Goal: Task Accomplishment & Management: Manage account settings

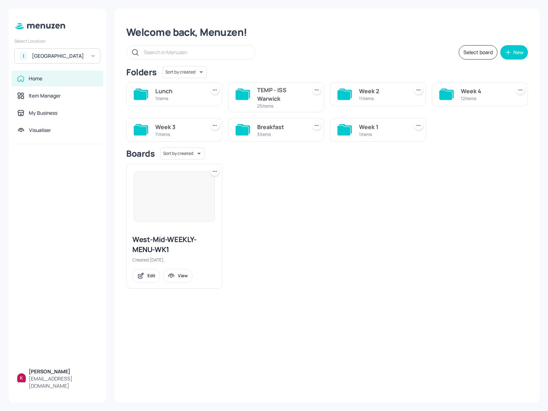
click at [52, 59] on div "ISS - West Middlesex Hospital" at bounding box center [59, 55] width 54 height 7
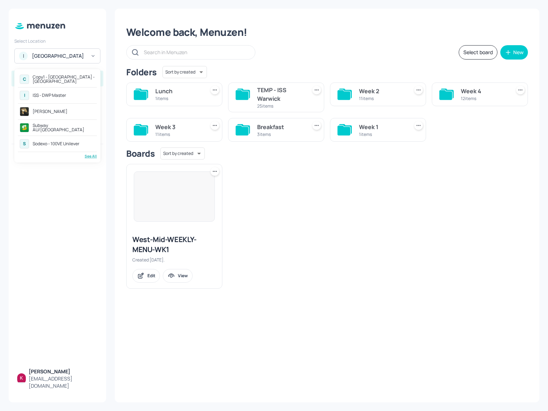
click at [84, 79] on div "Copy1 - [GEOGRAPHIC_DATA] - [GEOGRAPHIC_DATA]" at bounding box center [64, 79] width 62 height 9
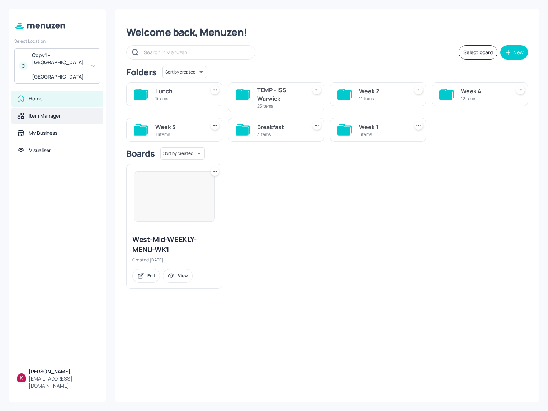
click at [70, 112] on div "Item Manager" at bounding box center [57, 115] width 80 height 7
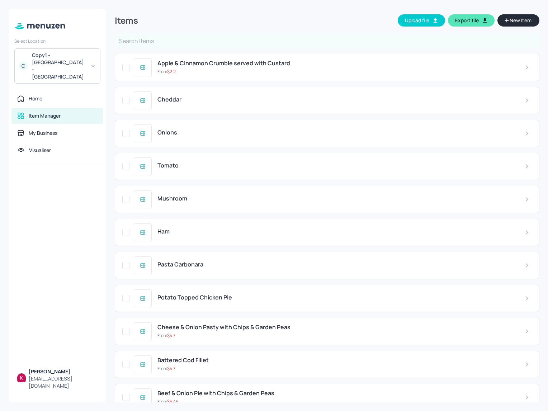
click at [340, 43] on input "text" at bounding box center [327, 41] width 424 height 14
type input "Grill"
click at [177, 57] on li "Keyword: Grill" at bounding box center [326, 57] width 423 height 13
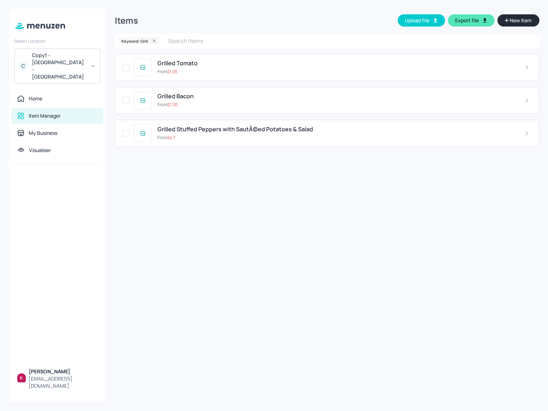
click at [207, 209] on div "Items Upload file Export file New Item Keyword: Grill ​ Grilled Tomato From $ 1…" at bounding box center [327, 206] width 424 height 394
click at [268, 137] on div "From $ 4.7" at bounding box center [335, 137] width 356 height 6
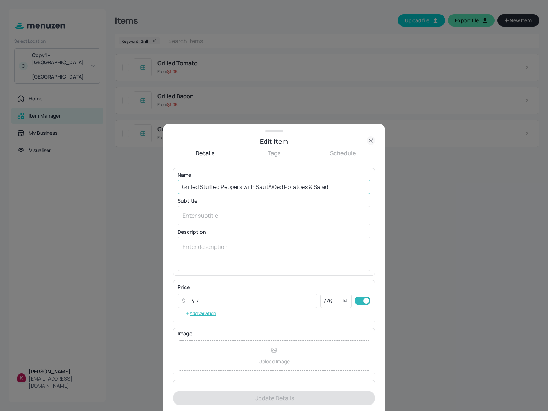
click at [284, 187] on input "Grilled Stuffed Peppers with SautÃ©ed Potatoes & Salad" at bounding box center [273, 187] width 193 height 14
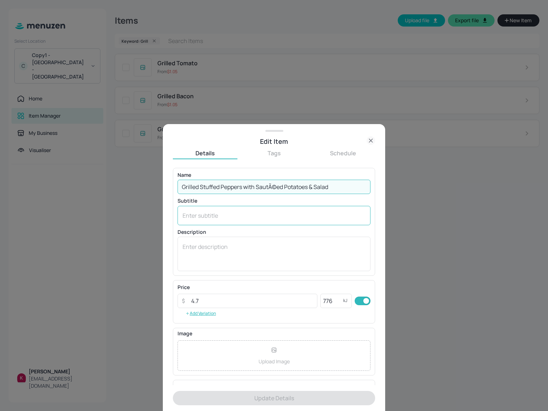
paste input "text"
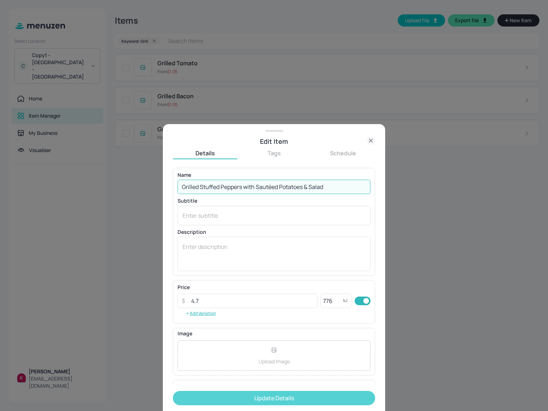
type input "Grilled Stuffed Peppers with Sautéed Potatoes & Salad"
click at [268, 396] on button "Update Details" at bounding box center [274, 398] width 202 height 14
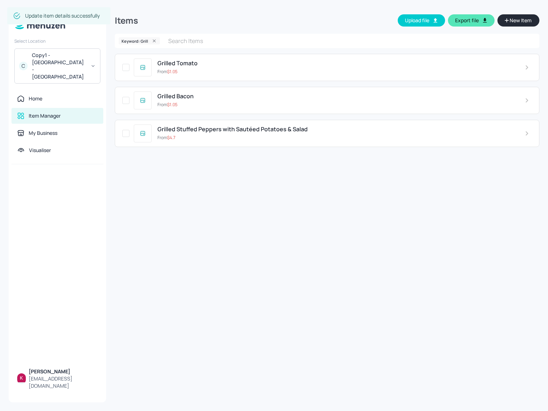
drag, startPoint x: 155, startPoint y: 39, endPoint x: 0, endPoint y: 191, distance: 217.0
click at [155, 39] on icon at bounding box center [154, 40] width 5 height 5
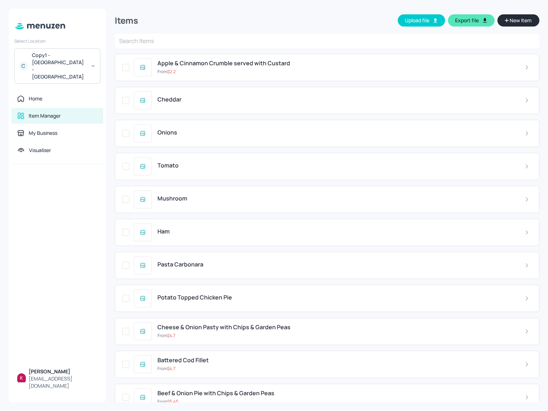
click at [174, 37] on input "text" at bounding box center [327, 41] width 424 height 14
paste input "Jerk Pork Steak"
type input "Jerk Pork Steak"
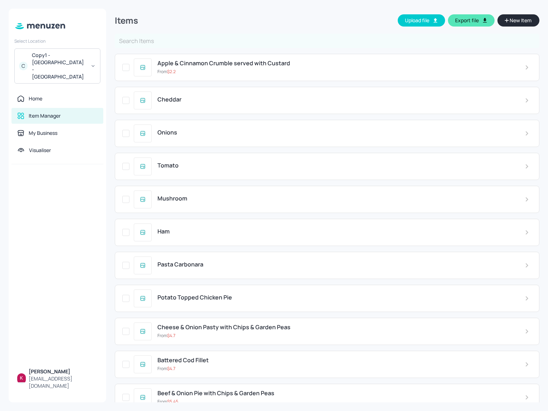
click at [174, 37] on input "text" at bounding box center [327, 41] width 424 height 14
paste input "Jerk Pork Steak"
type input "Jerk Pork Steak"
click at [179, 56] on li "Keyword: Jerk Pork Steak" at bounding box center [326, 57] width 423 height 13
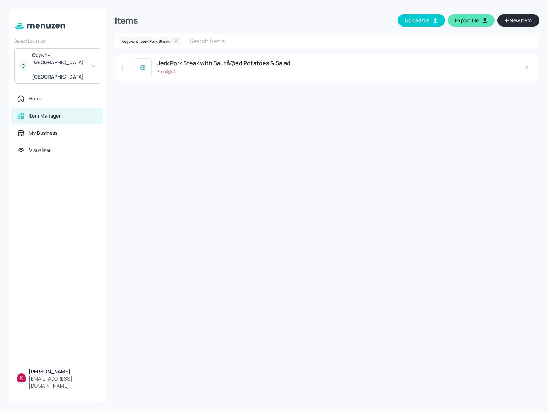
click at [192, 164] on div "Items Upload file Export file New Item Keyword: Jerk Pork Steak ​ Jerk Pork Ste…" at bounding box center [327, 206] width 424 height 394
click at [209, 64] on span "Jerk Pork Steak with SautÃ©ed Potatoes & Salad" at bounding box center [223, 63] width 133 height 7
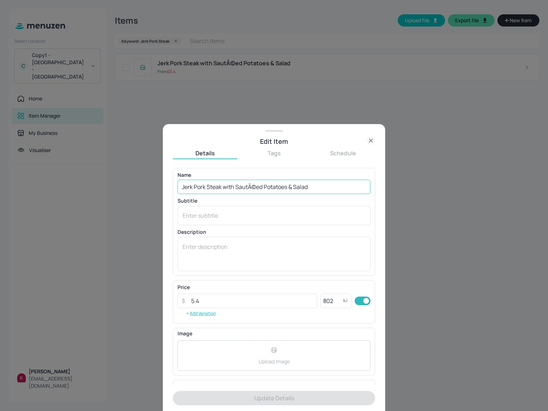
click at [262, 189] on input "Jerk Pork Steak with SautÃ©ed Potatoes & Salad" at bounding box center [273, 187] width 193 height 14
paste input "text"
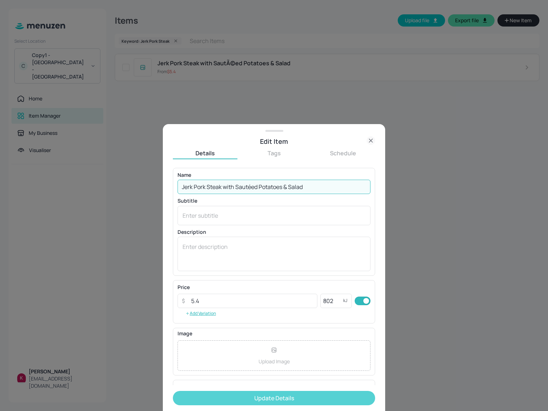
type input "Jerk Pork Steak with Sautéed Potatoes & Salad"
click at [289, 399] on button "Update Details" at bounding box center [274, 398] width 202 height 14
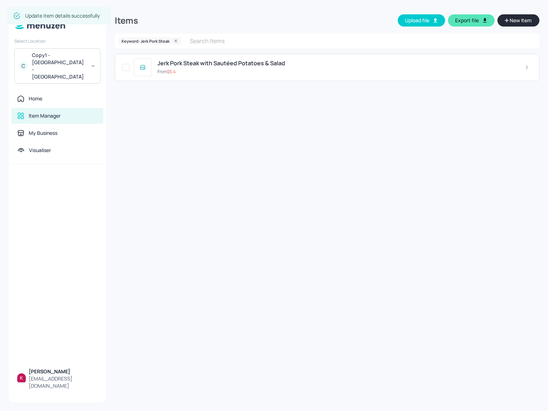
drag, startPoint x: 172, startPoint y: 41, endPoint x: 19, endPoint y: 0, distance: 158.3
click at [173, 41] on icon at bounding box center [175, 40] width 5 height 5
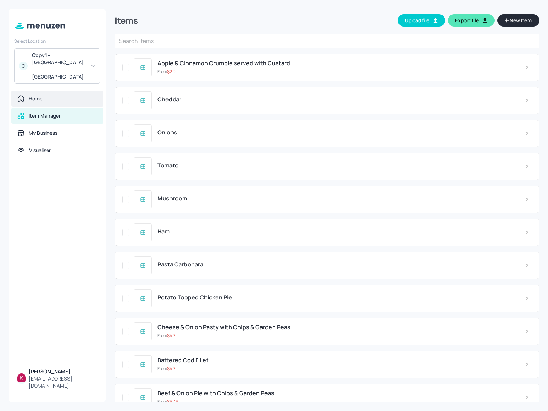
click at [51, 95] on div "Home" at bounding box center [57, 98] width 80 height 7
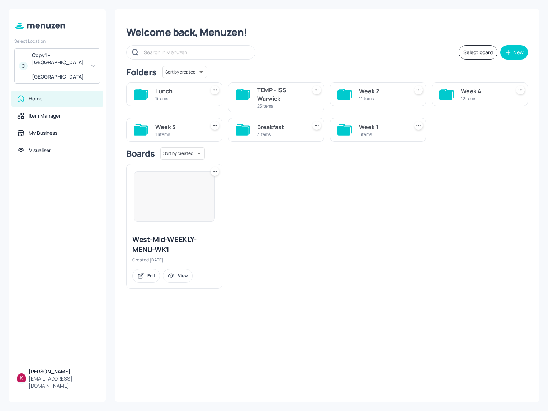
click at [181, 201] on div at bounding box center [174, 196] width 81 height 50
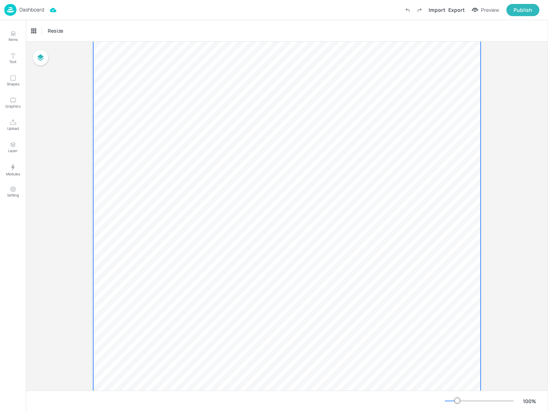
scroll to position [101, 0]
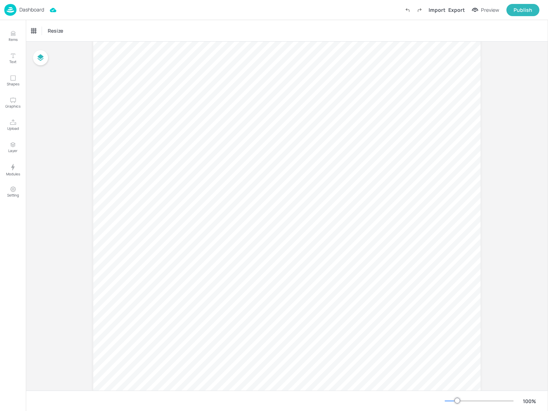
click at [25, 5] on div "Dashboard" at bounding box center [24, 10] width 40 height 12
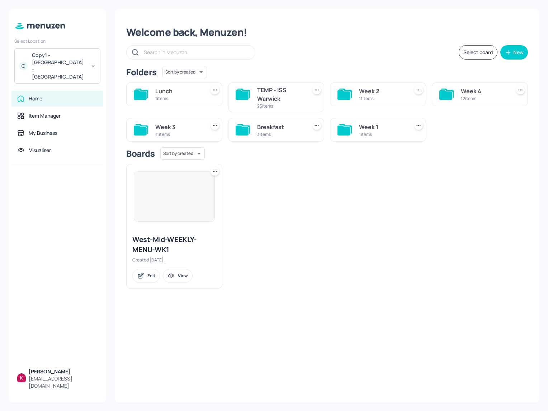
click at [176, 123] on div "Week 3" at bounding box center [178, 127] width 47 height 9
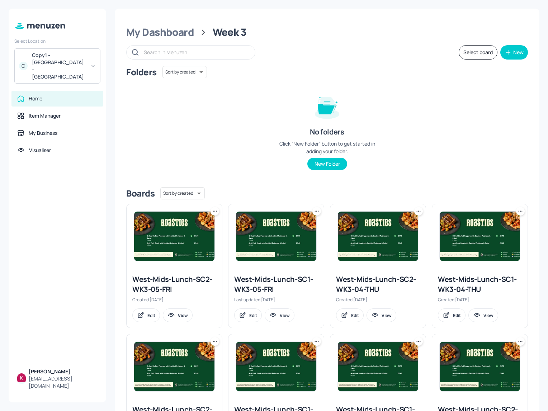
click at [181, 234] on img at bounding box center [174, 235] width 80 height 49
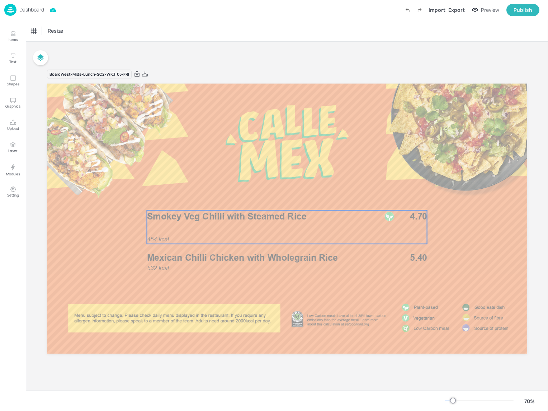
click at [334, 229] on div "454 kcal Smokey Veg Chilli with Steamed Rice 4.70" at bounding box center [287, 227] width 280 height 34
click at [85, 31] on div "Smokey Veg Chilli with Steamed Rice" at bounding box center [60, 31] width 59 height 6
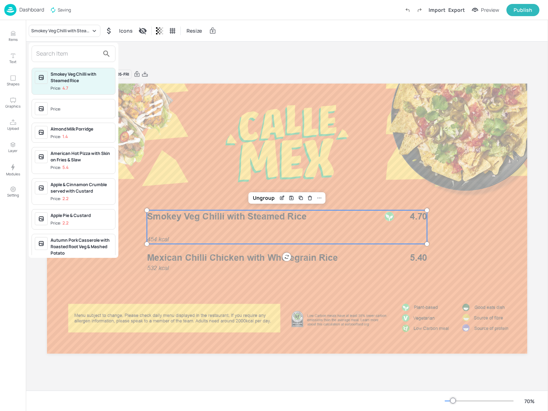
click at [199, 54] on div at bounding box center [274, 205] width 548 height 411
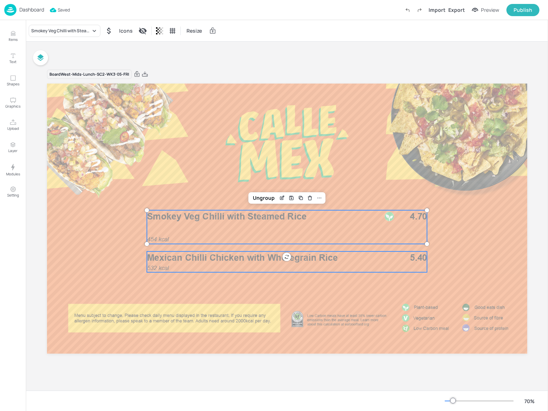
click at [235, 255] on span "Mexican Chilli Chicken with Wholegrain Rice" at bounding box center [242, 257] width 191 height 11
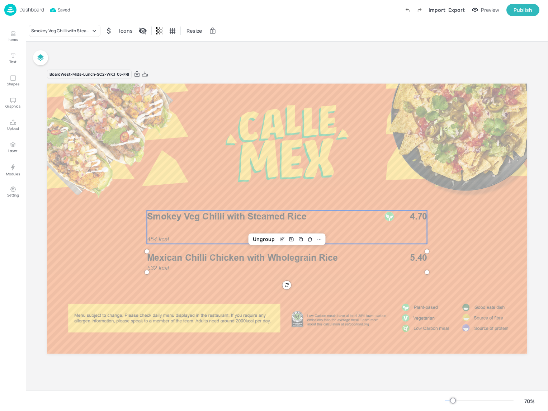
click at [223, 219] on span "Smokey Veg Chilli with Steamed Rice" at bounding box center [226, 216] width 159 height 11
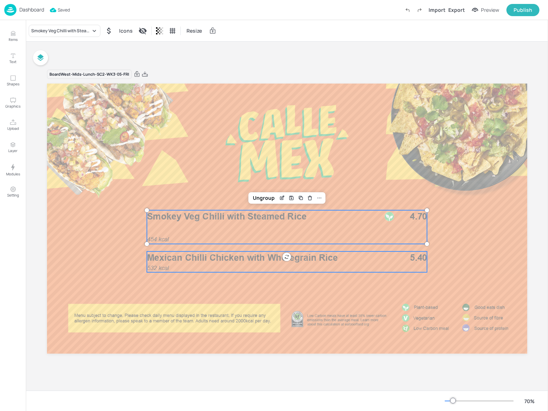
click at [222, 261] on span "Mexican Chilli Chicken with Wholegrain Rice" at bounding box center [242, 257] width 191 height 11
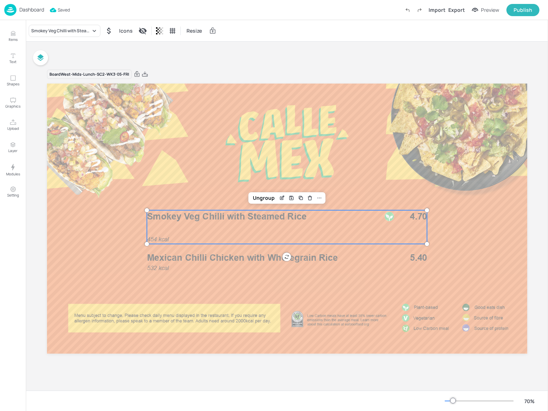
click at [224, 229] on div "454 kcal Smokey Veg Chilli with Steamed Rice 4.70" at bounding box center [287, 227] width 280 height 34
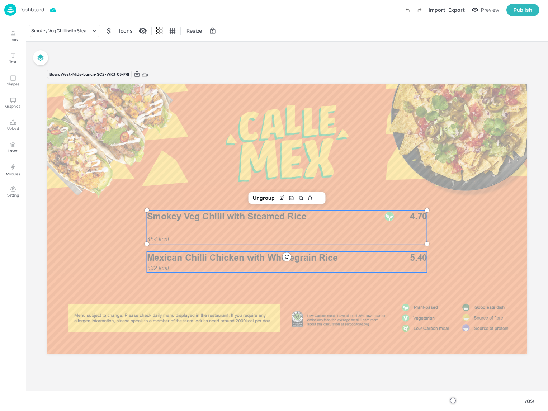
click at [217, 260] on span "Mexican Chilli Chicken with Wholegrain Rice" at bounding box center [242, 257] width 191 height 11
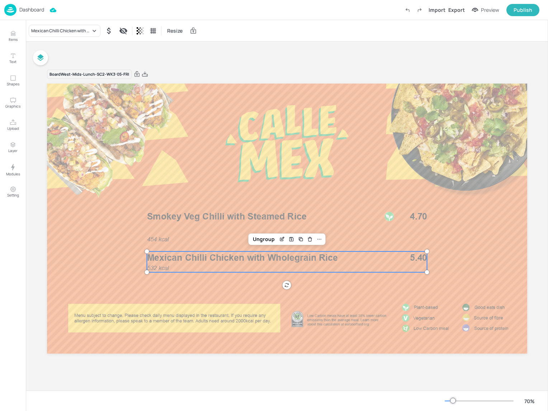
click at [35, 9] on p "Dashboard" at bounding box center [31, 9] width 25 height 5
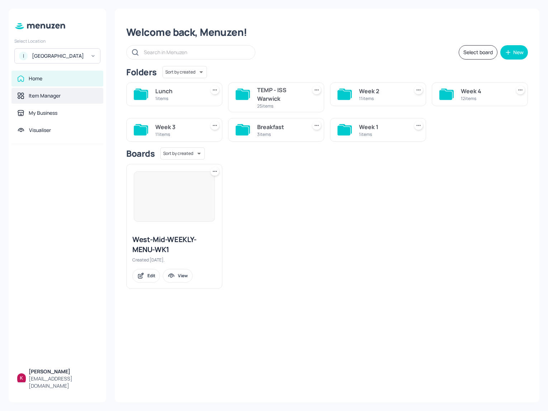
click at [55, 99] on div "Item Manager" at bounding box center [45, 95] width 32 height 7
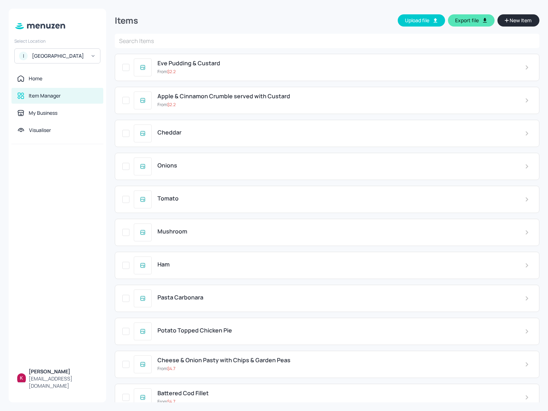
click at [180, 39] on input "text" at bounding box center [327, 41] width 424 height 14
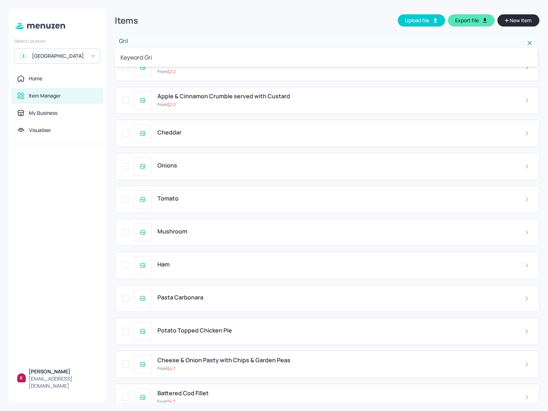
type input "Grill"
click at [163, 63] on li "Keyword: Grill" at bounding box center [326, 57] width 423 height 13
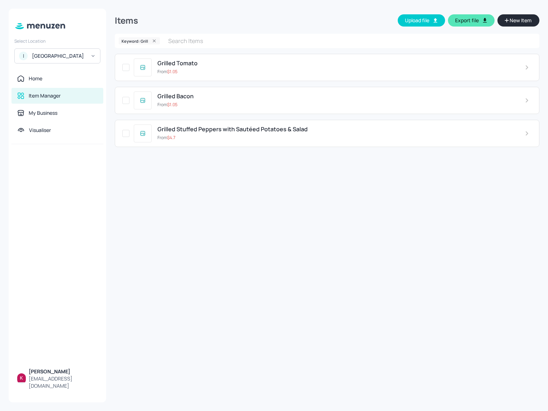
click at [237, 129] on span "Grilled Stuffed Peppers with Sautéed Potatoes & Salad" at bounding box center [232, 129] width 150 height 7
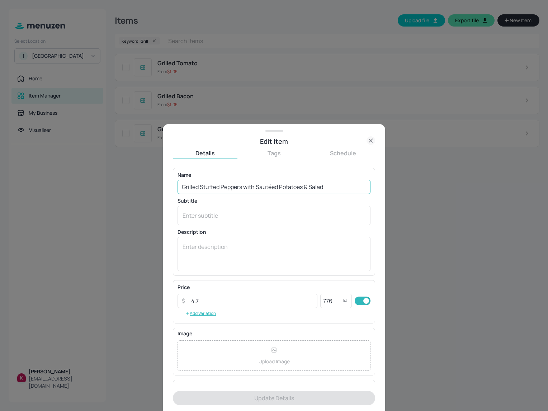
click at [328, 185] on input "Grilled Stuffed Peppers with Sautéed Potatoes & Salad" at bounding box center [273, 187] width 193 height 14
click at [371, 139] on icon at bounding box center [370, 140] width 9 height 9
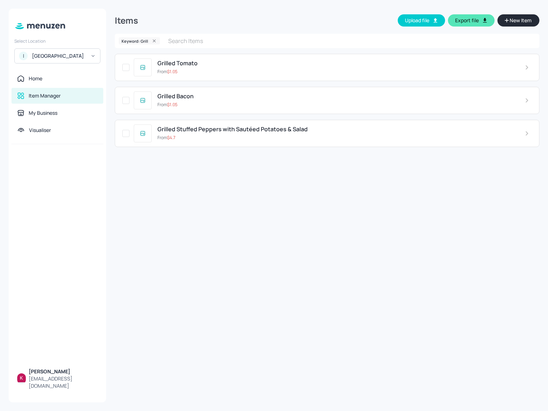
click at [50, 99] on div "Item Manager" at bounding box center [45, 95] width 32 height 7
click at [34, 82] on div "Home" at bounding box center [36, 78] width 14 height 7
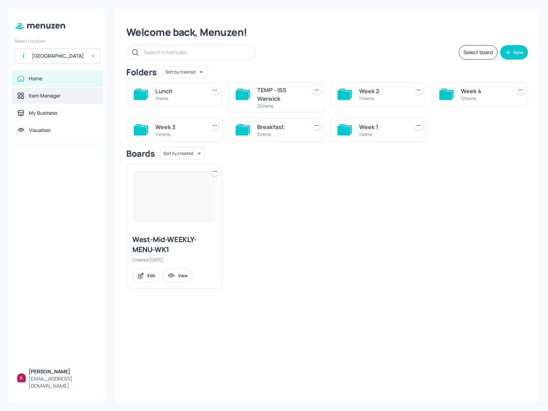
click at [51, 99] on div "Item Manager" at bounding box center [45, 95] width 32 height 7
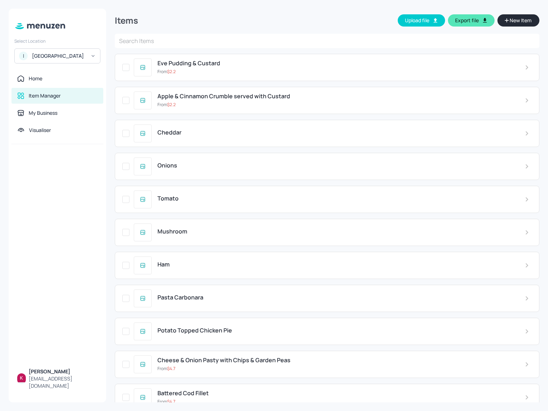
click at [175, 37] on input "text" at bounding box center [327, 41] width 424 height 14
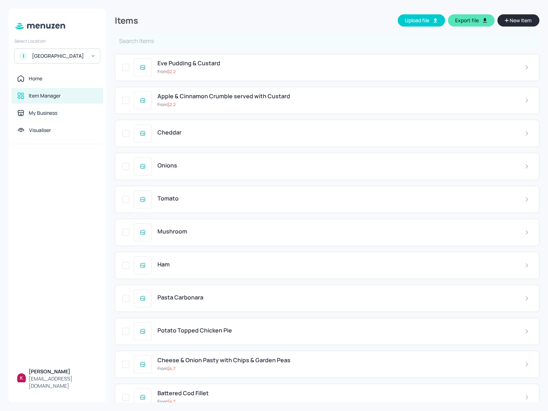
paste input "Jerk Pork Steak"
type input "Jerk Pork Steak"
click at [155, 56] on li "Keyword: Jerk Pork Steak" at bounding box center [326, 57] width 423 height 13
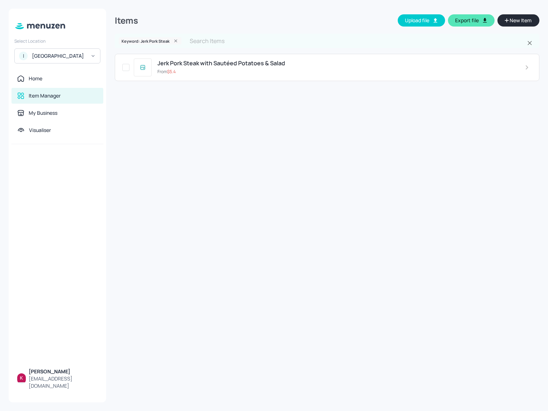
click at [204, 66] on span "Jerk Pork Steak with Sautéed Potatoes & Salad" at bounding box center [221, 63] width 128 height 7
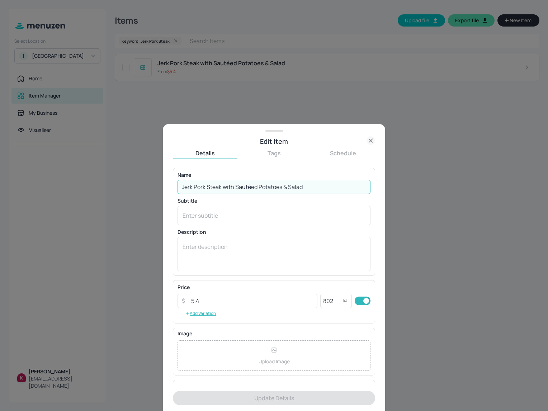
click at [286, 190] on input "Jerk Pork Steak with Sautéed Potatoes & Salad" at bounding box center [273, 187] width 193 height 14
click at [367, 142] on icon at bounding box center [370, 140] width 9 height 9
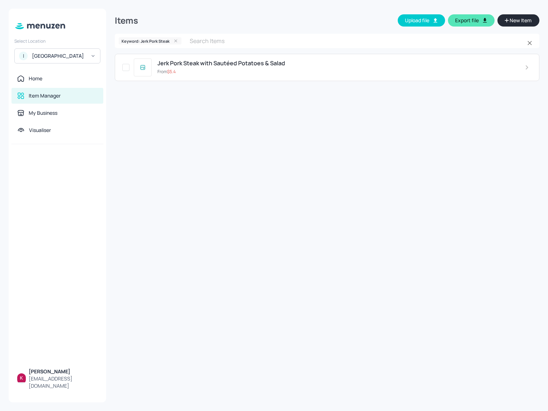
click at [175, 39] on icon at bounding box center [175, 40] width 5 height 5
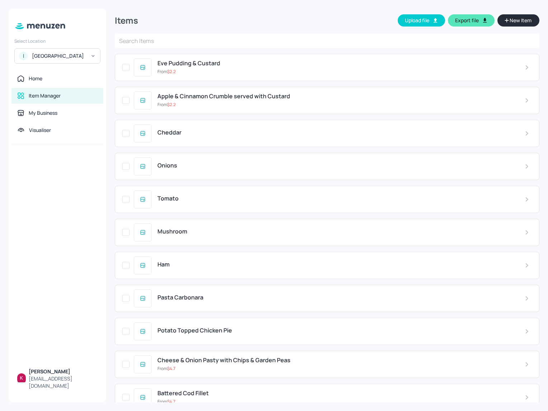
click at [246, 42] on input "text" at bounding box center [327, 41] width 424 height 14
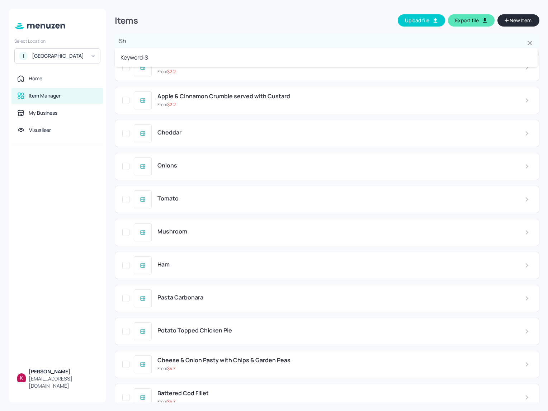
type input "She"
click at [167, 57] on li "Keyword: She" at bounding box center [326, 57] width 423 height 13
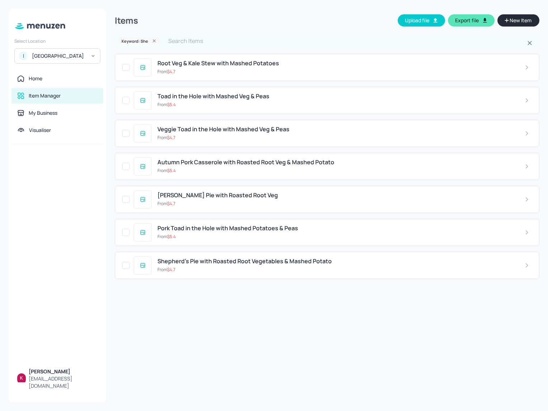
click at [217, 271] on div "From $ 4.7" at bounding box center [335, 269] width 356 height 6
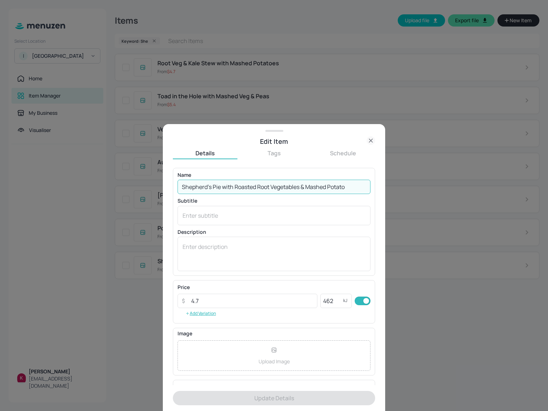
click at [278, 183] on input "Shepherd’s Pie with Roasted Root Vegetables & Mashed Potato" at bounding box center [273, 187] width 193 height 14
click at [373, 143] on icon at bounding box center [370, 140] width 9 height 9
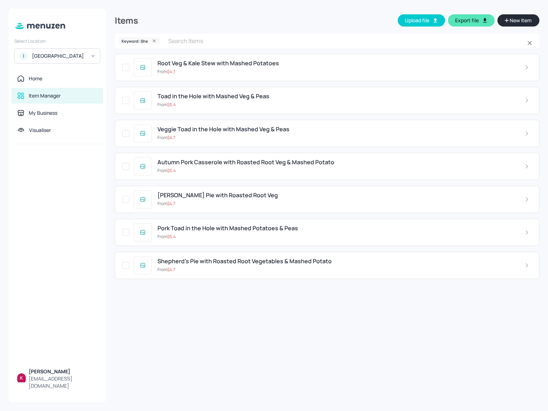
click at [219, 39] on input "text" at bounding box center [344, 41] width 361 height 14
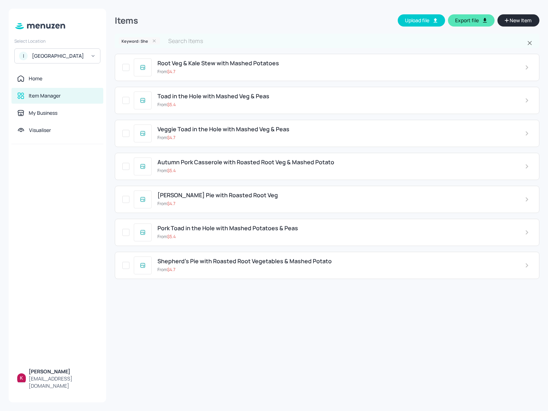
click at [153, 42] on icon at bounding box center [154, 40] width 5 height 5
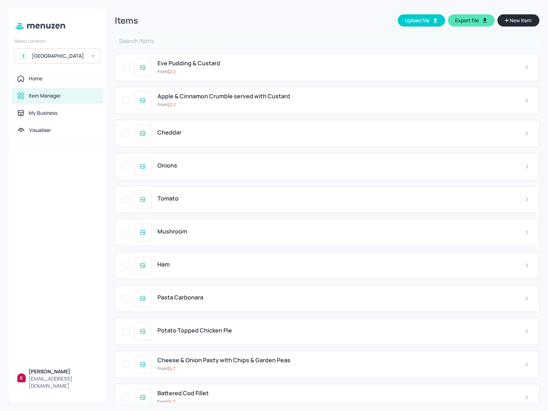
click at [156, 40] on input "text" at bounding box center [327, 41] width 424 height 14
type input "Grill'"
type input "Grill"
click at [162, 60] on li "Keyword: Grill" at bounding box center [326, 57] width 423 height 13
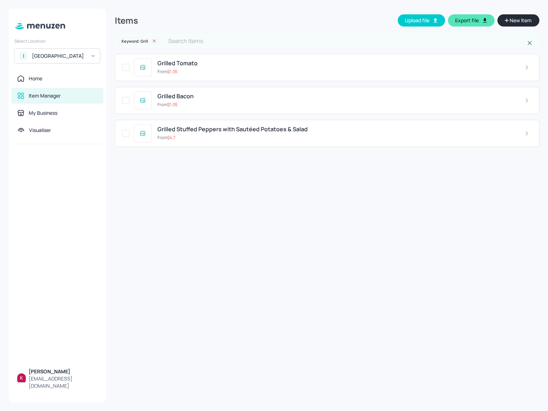
click at [215, 132] on span "Grilled Stuffed Peppers with Sautéed Potatoes & Salad" at bounding box center [232, 129] width 150 height 7
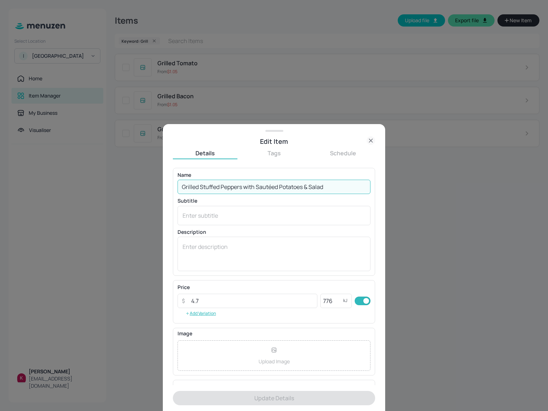
click at [269, 186] on input "Grilled Stuffed Peppers with Sautéed Potatoes & Salad" at bounding box center [273, 187] width 193 height 14
click at [370, 140] on icon at bounding box center [370, 140] width 9 height 9
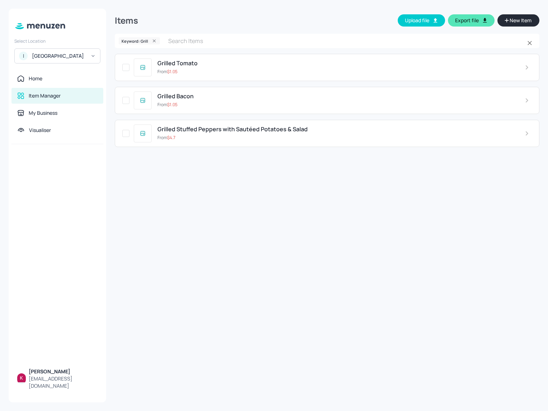
click at [154, 42] on icon at bounding box center [154, 40] width 5 height 5
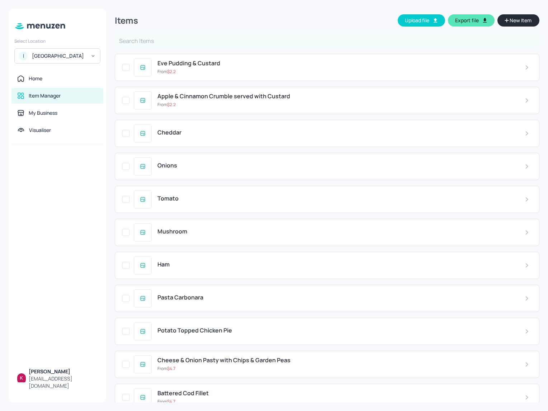
click at [153, 40] on input "text" at bounding box center [327, 41] width 424 height 14
type input "Jerk"
click at [175, 62] on li "Keyword: Jerk" at bounding box center [326, 57] width 423 height 13
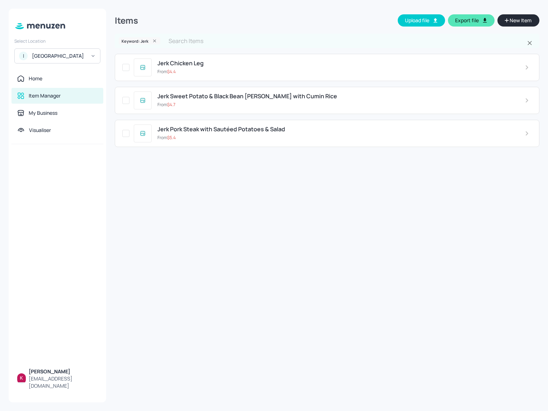
click at [291, 129] on div "Jerk Pork Steak with Sautéed Potatoes & Salad" at bounding box center [335, 129] width 356 height 7
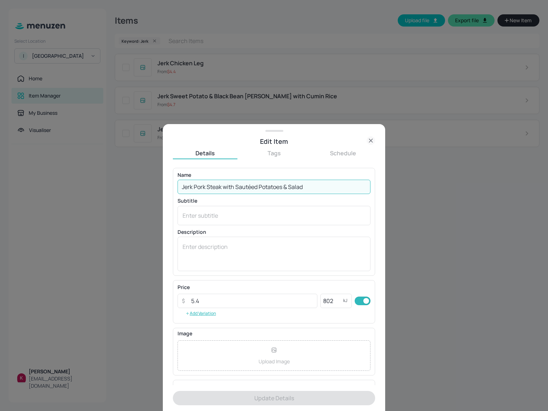
click at [275, 180] on input "Jerk Pork Steak with Sautéed Potatoes & Salad" at bounding box center [273, 187] width 193 height 14
click at [370, 140] on icon at bounding box center [370, 140] width 9 height 9
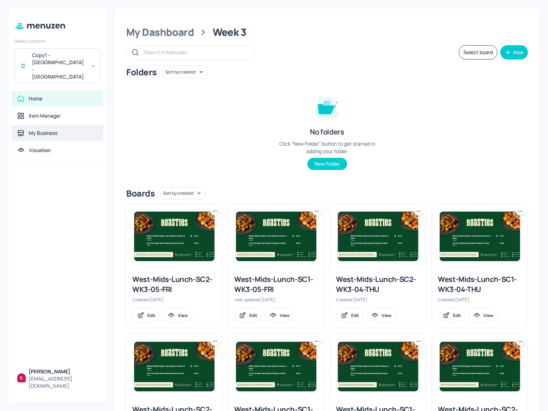
click at [67, 129] on div "My Business" at bounding box center [57, 132] width 80 height 7
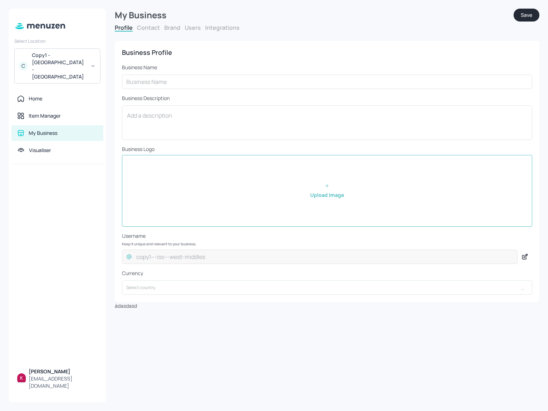
type input "Copy1 - [GEOGRAPHIC_DATA] - [GEOGRAPHIC_DATA]"
click at [195, 28] on button "Users" at bounding box center [193, 28] width 16 height 8
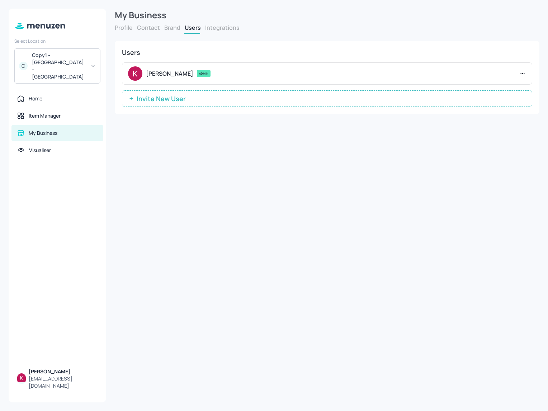
click at [518, 71] on div "Kai Pham ADMIN" at bounding box center [327, 73] width 410 height 22
click at [521, 71] on icon at bounding box center [522, 73] width 7 height 7
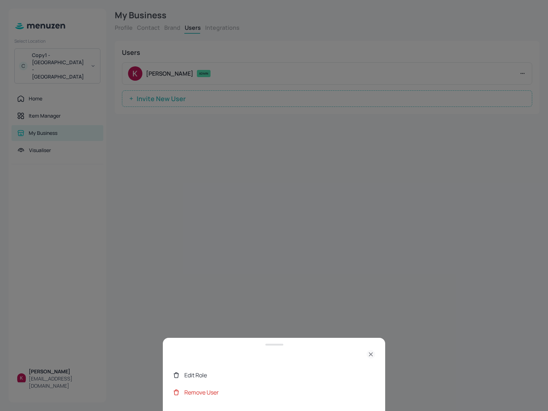
click at [202, 392] on div "Remove User" at bounding box center [279, 392] width 191 height 9
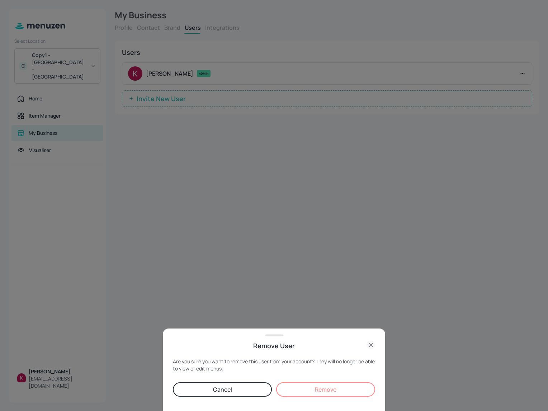
click at [304, 386] on button "Remove" at bounding box center [325, 389] width 99 height 14
drag, startPoint x: 213, startPoint y: 146, endPoint x: 186, endPoint y: 106, distance: 47.2
click at [213, 146] on div at bounding box center [274, 205] width 548 height 411
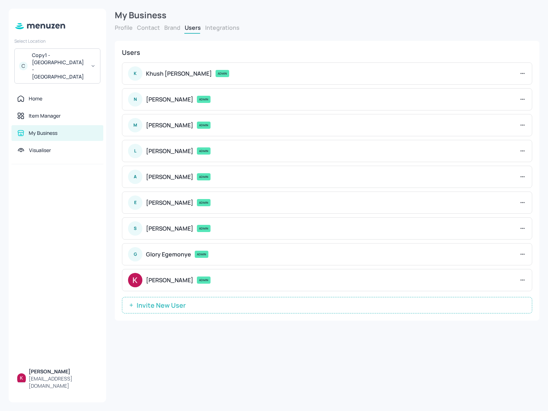
click at [49, 52] on div "Copy1 - [GEOGRAPHIC_DATA] - [GEOGRAPHIC_DATA]" at bounding box center [59, 66] width 54 height 29
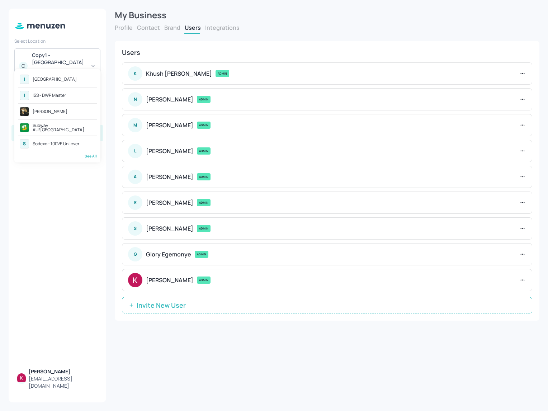
click at [189, 384] on div at bounding box center [274, 205] width 548 height 411
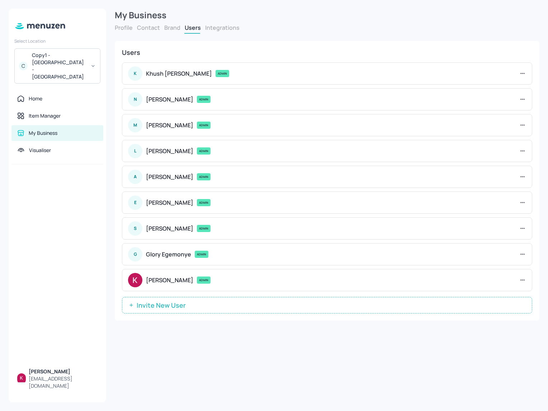
click at [57, 62] on div "Copy1 - [GEOGRAPHIC_DATA] - [GEOGRAPHIC_DATA]" at bounding box center [59, 66] width 54 height 29
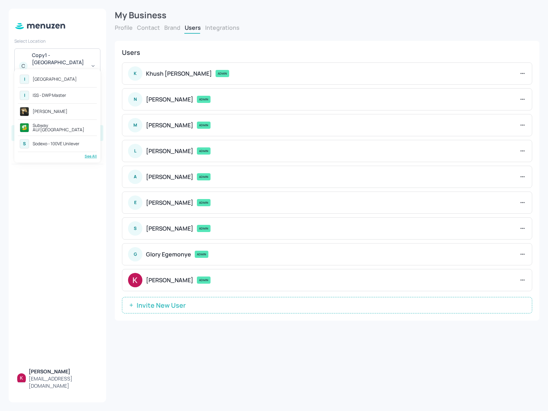
click at [92, 154] on div "See All" at bounding box center [57, 155] width 79 height 5
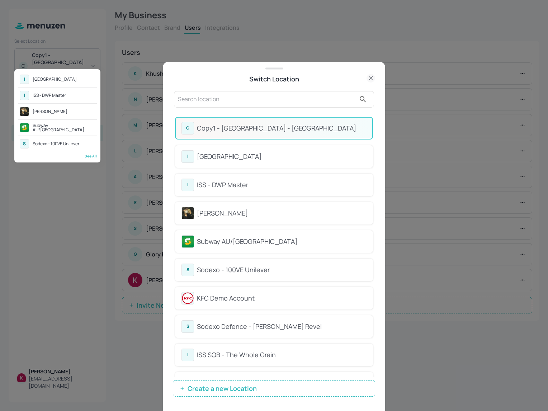
click at [280, 389] on div at bounding box center [274, 205] width 548 height 411
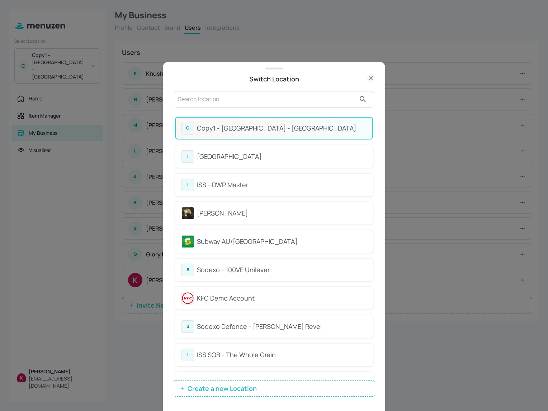
click at [243, 386] on span "Create a new Location" at bounding box center [222, 388] width 76 height 7
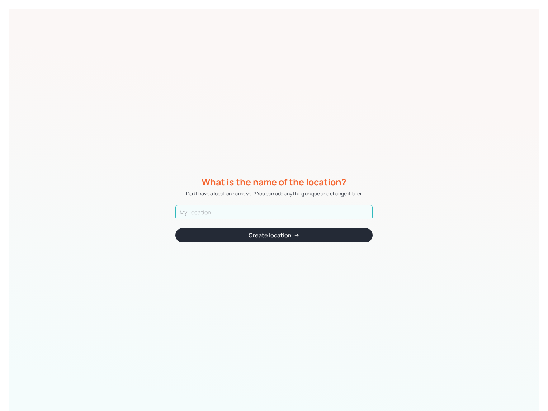
paste input "Copy1 - [GEOGRAPHIC_DATA] - [GEOGRAPHIC_DATA]"
click at [196, 211] on input "Copy1 - [GEOGRAPHIC_DATA] - [GEOGRAPHIC_DATA]" at bounding box center [273, 212] width 197 height 14
type input "Copy2 - ISS - West Middlesex Hospital"
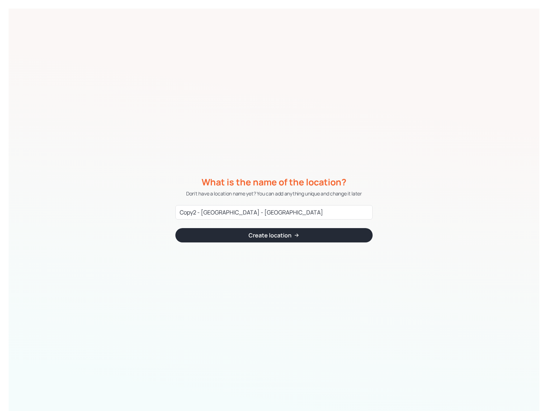
click at [238, 240] on button "Create location" at bounding box center [273, 235] width 197 height 14
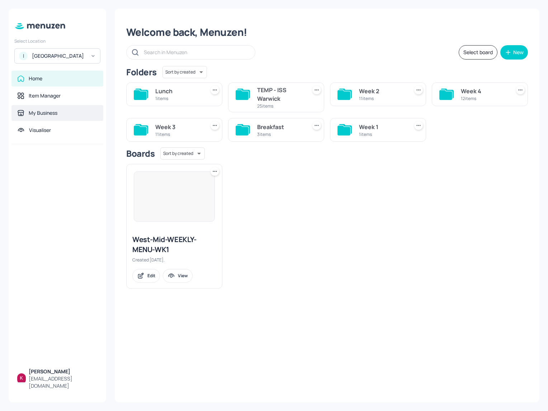
click at [44, 116] on div "My Business" at bounding box center [43, 112] width 29 height 7
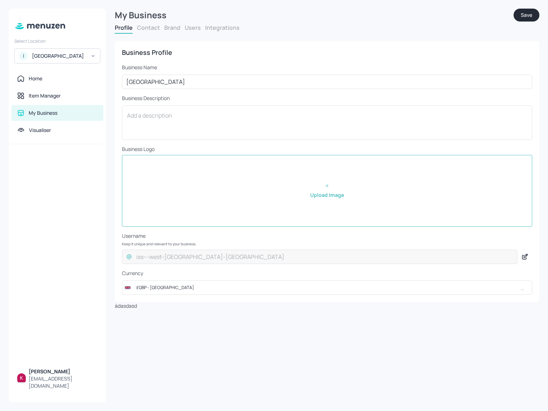
click at [48, 51] on div "I [GEOGRAPHIC_DATA]" at bounding box center [57, 55] width 86 height 15
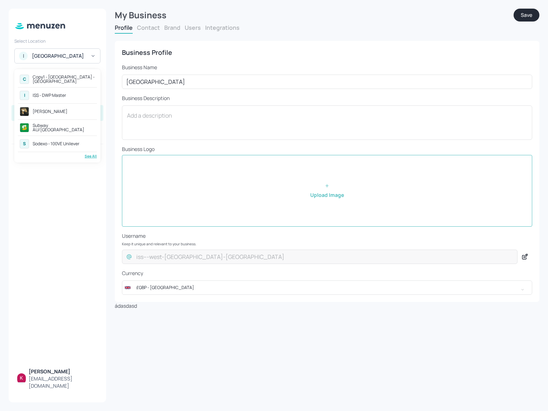
click at [69, 81] on div "Copy1 - [GEOGRAPHIC_DATA] - [GEOGRAPHIC_DATA]" at bounding box center [64, 79] width 62 height 9
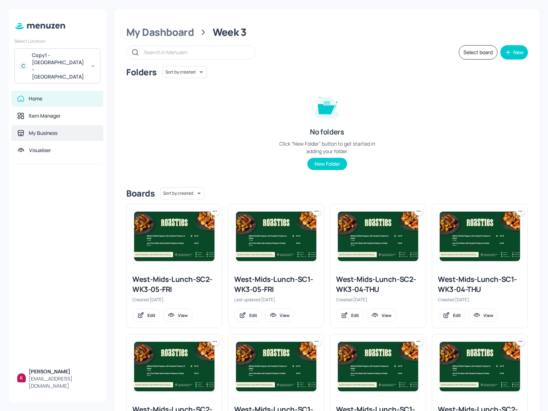
click at [51, 125] on div "My Business" at bounding box center [57, 133] width 92 height 16
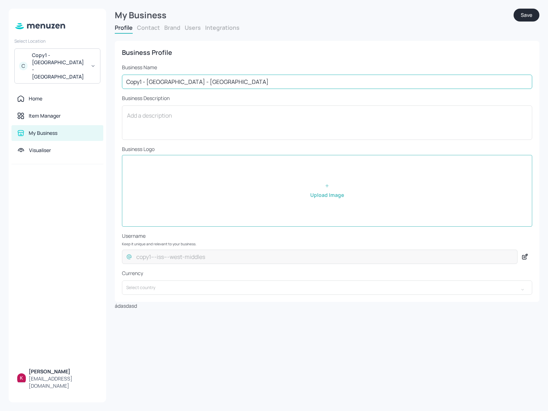
click at [255, 77] on input "Copy1 - [GEOGRAPHIC_DATA] - [GEOGRAPHIC_DATA]" at bounding box center [327, 82] width 410 height 14
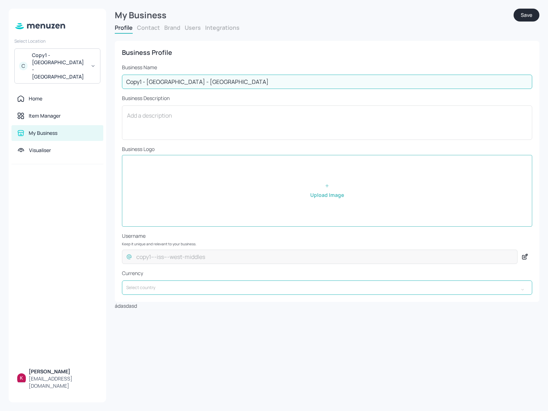
click at [186, 286] on input "text" at bounding box center [320, 287] width 396 height 14
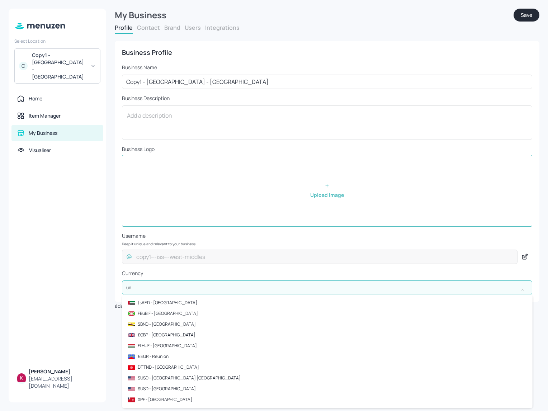
type input "u"
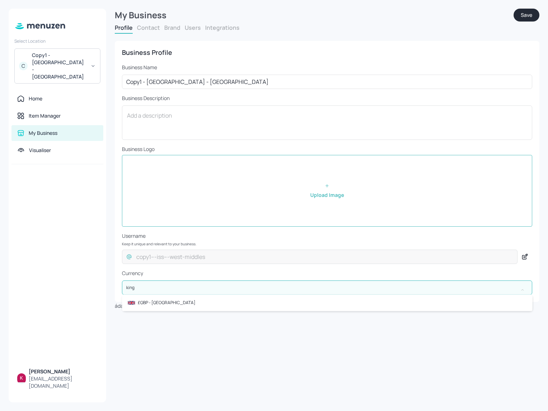
click at [216, 300] on li "£GBP - [GEOGRAPHIC_DATA]" at bounding box center [327, 302] width 410 height 11
type input "£GBP - [GEOGRAPHIC_DATA]"
click at [521, 17] on button "Save" at bounding box center [526, 15] width 26 height 13
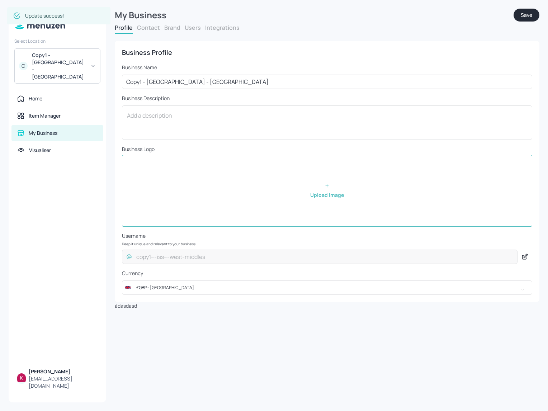
click at [526, 13] on button "Save" at bounding box center [526, 15] width 26 height 13
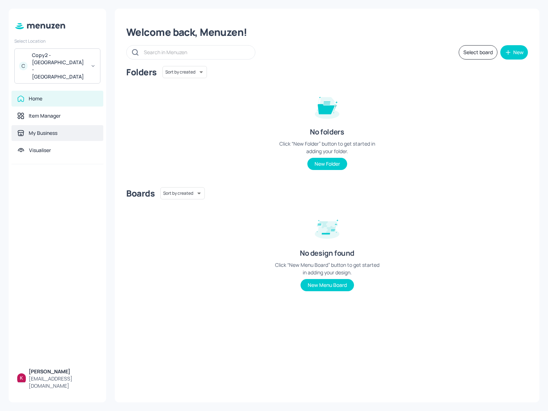
click at [50, 129] on div "My Business" at bounding box center [43, 132] width 29 height 7
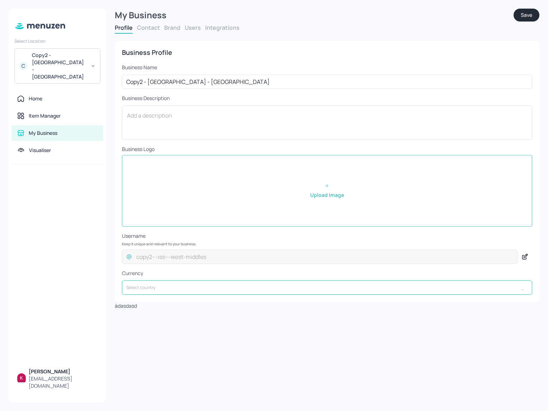
click at [170, 291] on input "text" at bounding box center [320, 287] width 396 height 14
click at [175, 301] on p "£GBP - [GEOGRAPHIC_DATA]" at bounding box center [167, 302] width 58 height 6
type input "£GBP - [GEOGRAPHIC_DATA]"
click at [522, 9] on button "Save" at bounding box center [526, 15] width 26 height 13
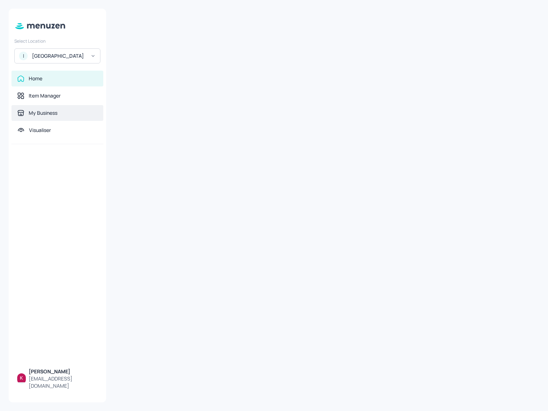
click at [55, 121] on div "My Business" at bounding box center [57, 113] width 92 height 16
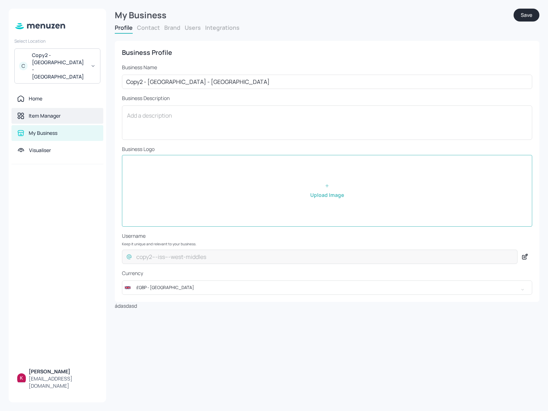
click at [56, 112] on div "Item Manager" at bounding box center [45, 115] width 32 height 7
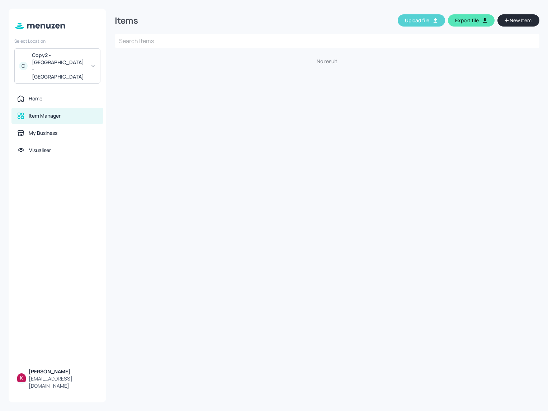
click at [420, 17] on button "Upload file" at bounding box center [420, 20] width 47 height 12
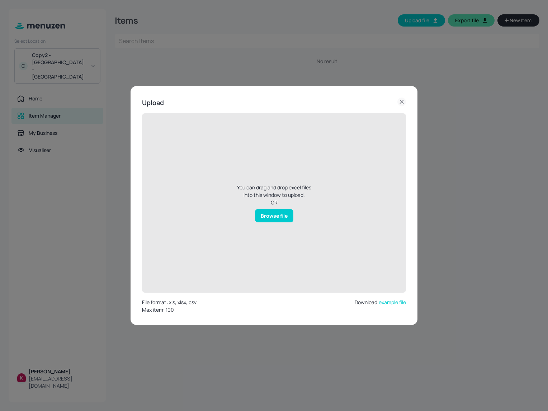
click at [271, 211] on div "Browse file" at bounding box center [274, 215] width 38 height 13
click at [0, 0] on input "Browse file" at bounding box center [0, 0] width 0 height 0
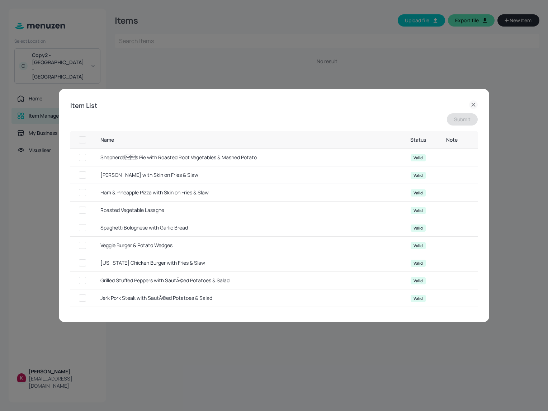
drag, startPoint x: 84, startPoint y: 140, endPoint x: 465, endPoint y: 126, distance: 380.5
click at [84, 140] on input "checkbox" at bounding box center [82, 139] width 13 height 13
checkbox input "true"
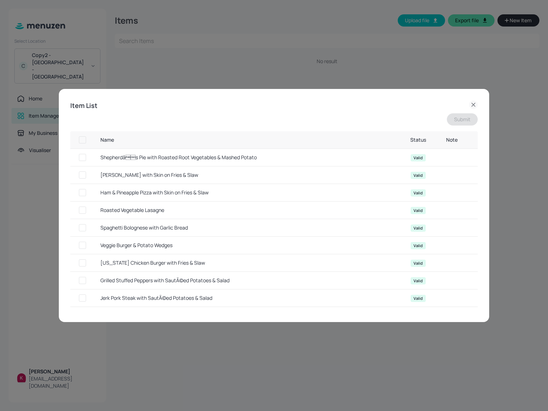
checkbox input "true"
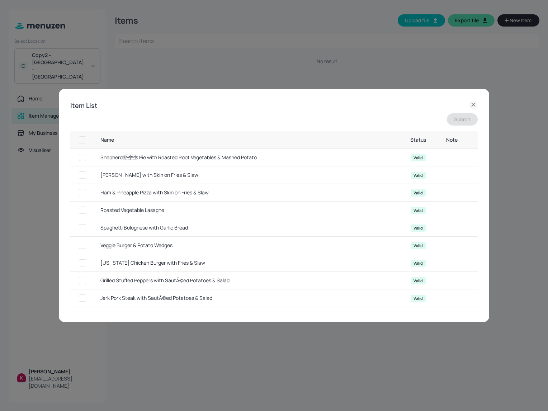
checkbox input "true"
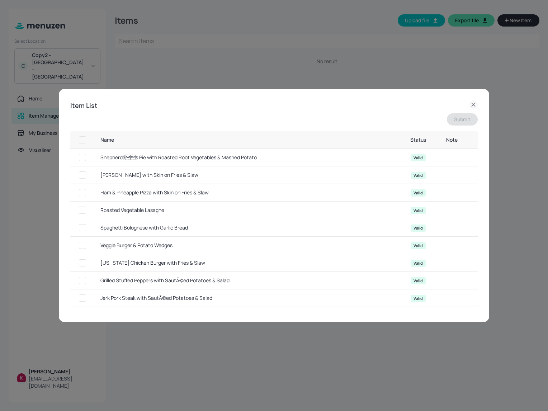
checkbox input "true"
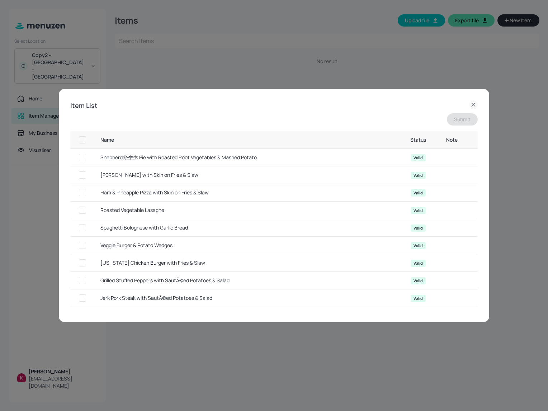
checkbox input "true"
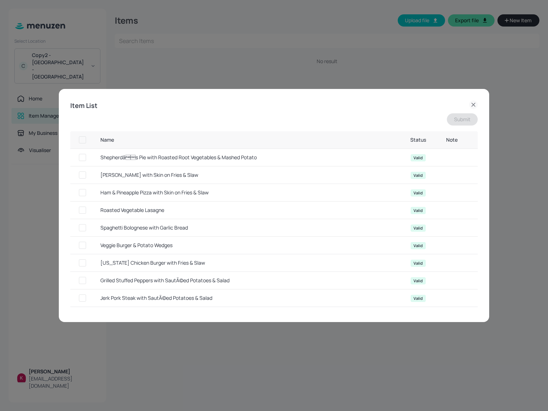
checkbox input "true"
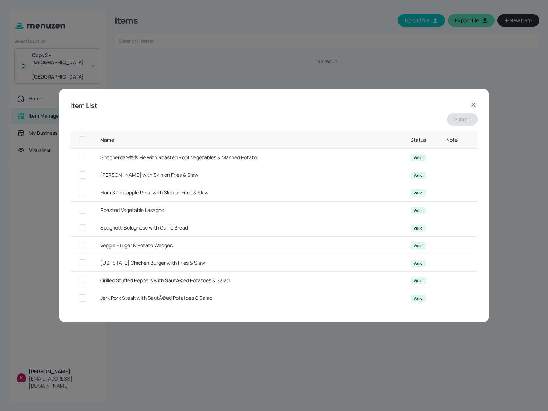
checkbox input "true"
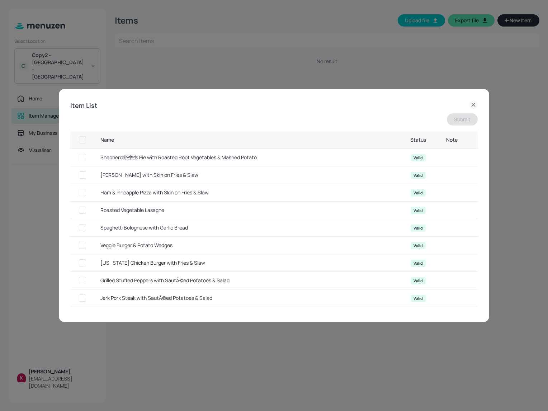
checkbox input "true"
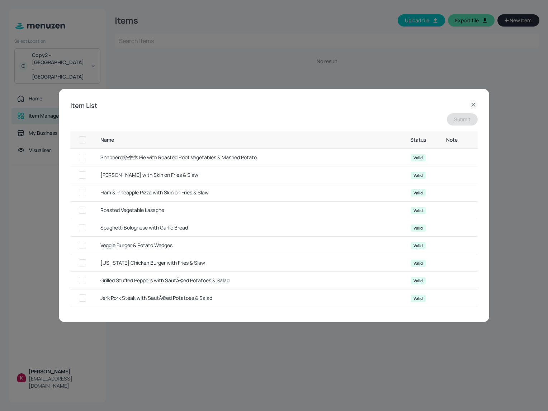
checkbox input "true"
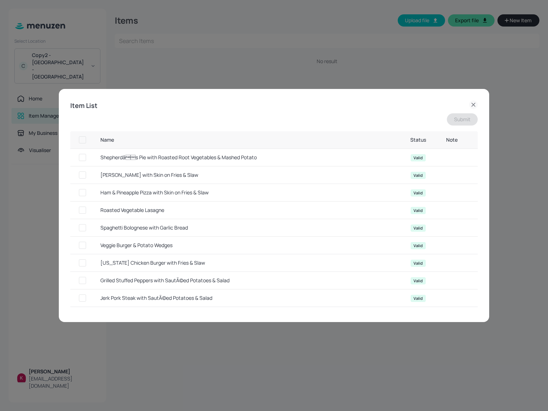
checkbox input "true"
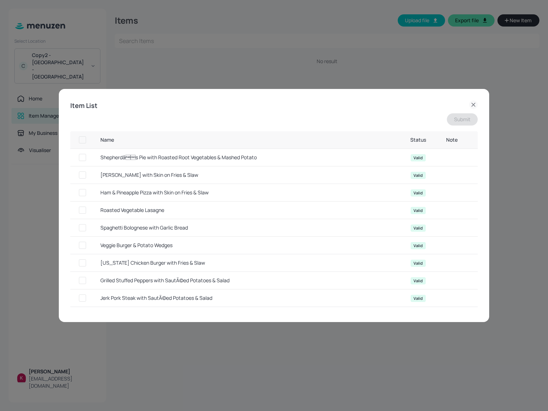
checkbox input "true"
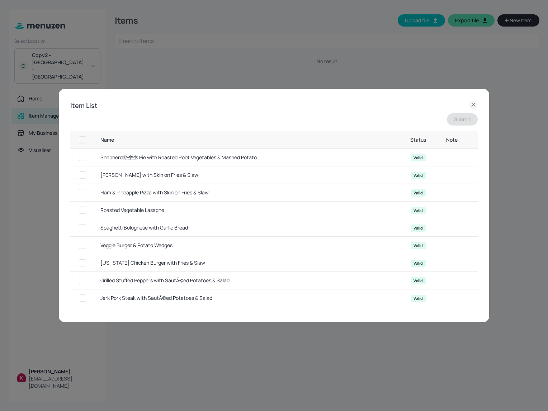
checkbox input "true"
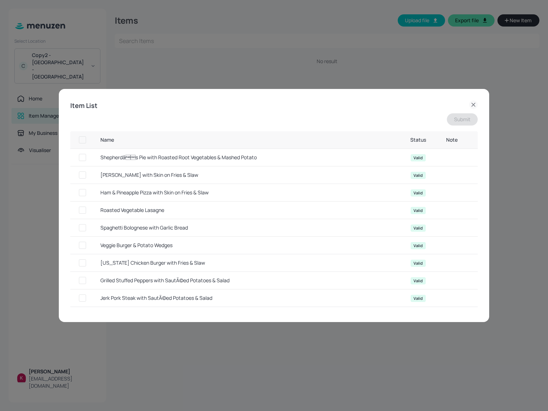
checkbox input "true"
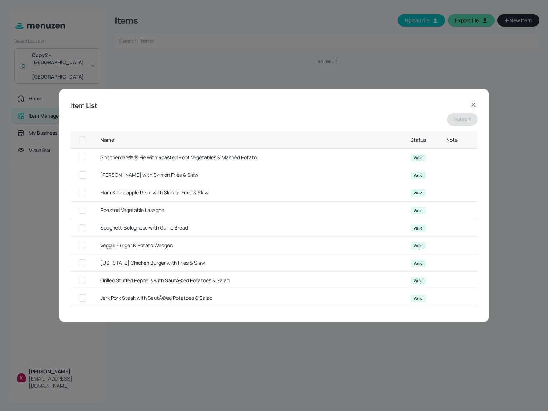
checkbox input "true"
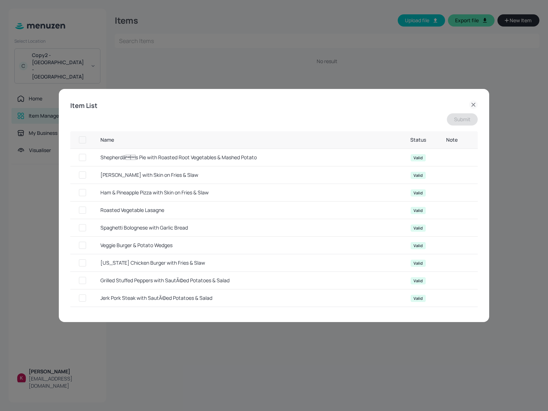
checkbox input "true"
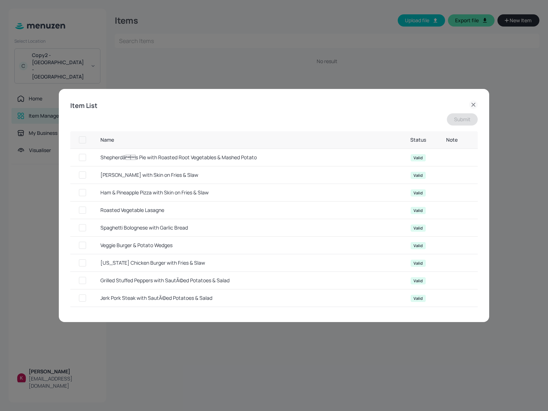
checkbox input "true"
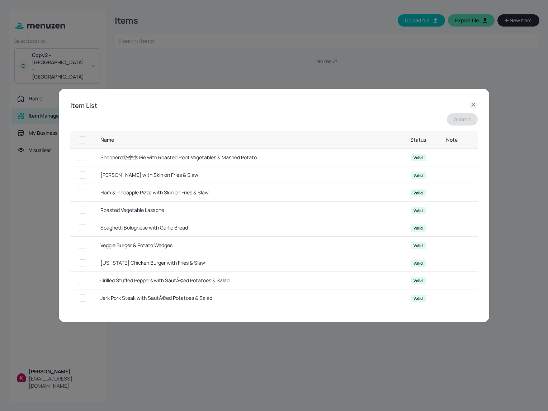
checkbox input "true"
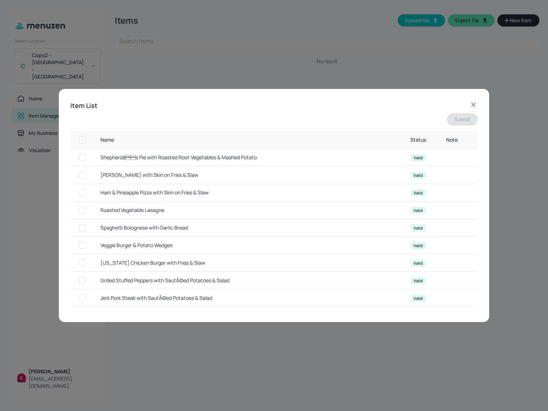
checkbox input "true"
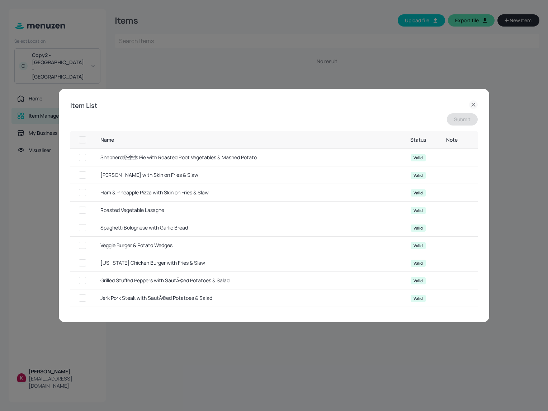
checkbox input "true"
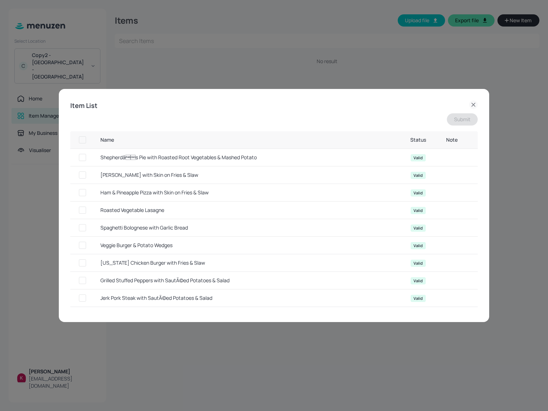
checkbox input "true"
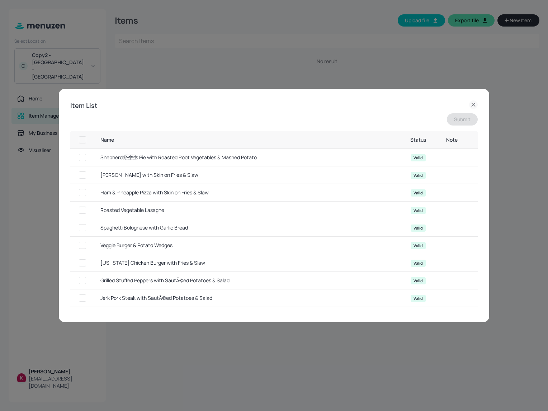
checkbox input "true"
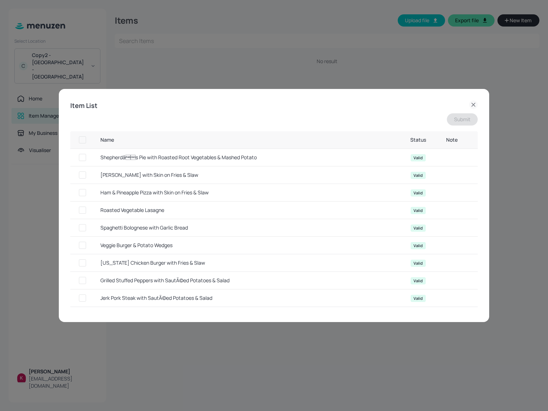
checkbox input "true"
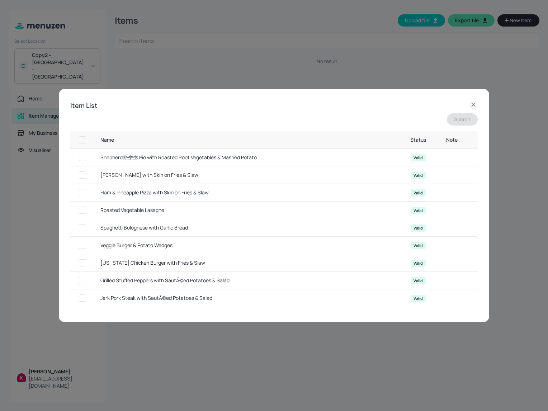
checkbox input "true"
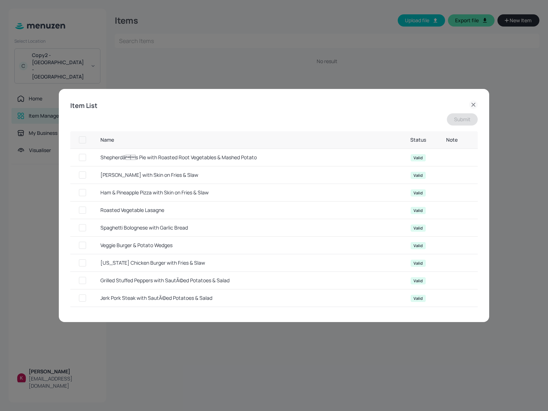
checkbox input "true"
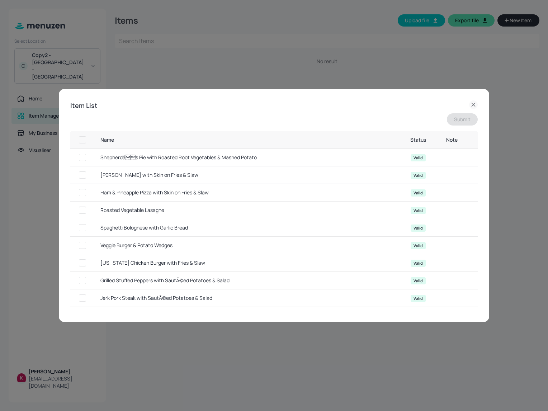
checkbox input "true"
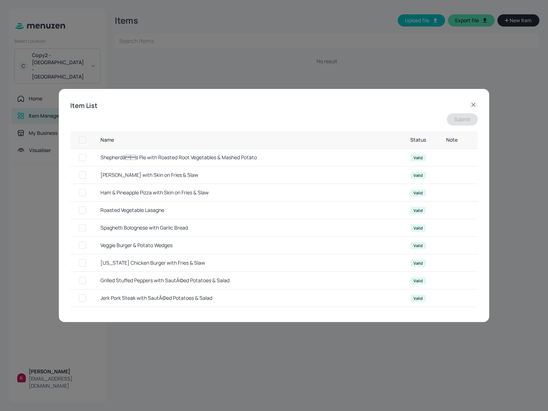
checkbox input "true"
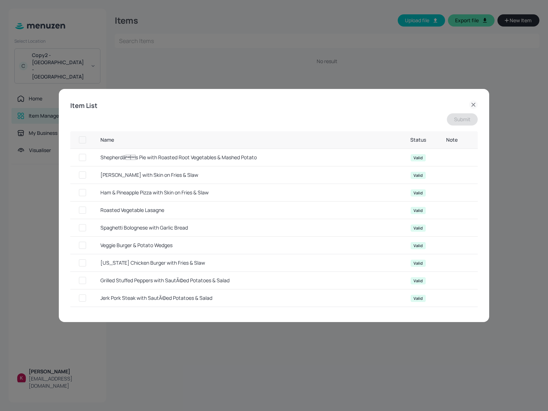
checkbox input "true"
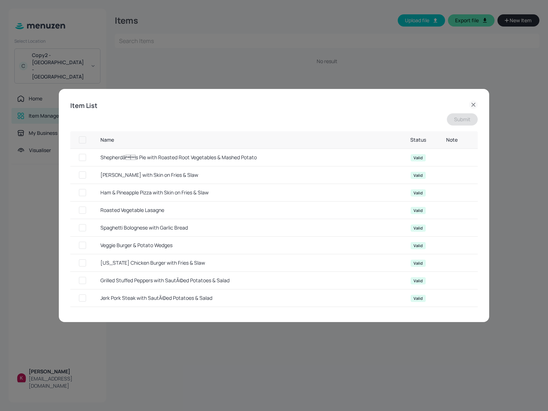
checkbox input "true"
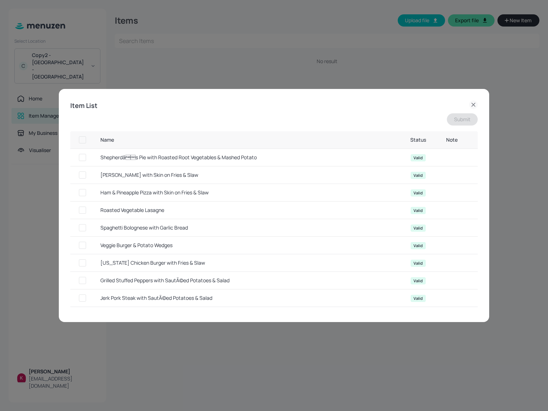
checkbox input "true"
click at [461, 120] on button "Submit" at bounding box center [462, 119] width 31 height 12
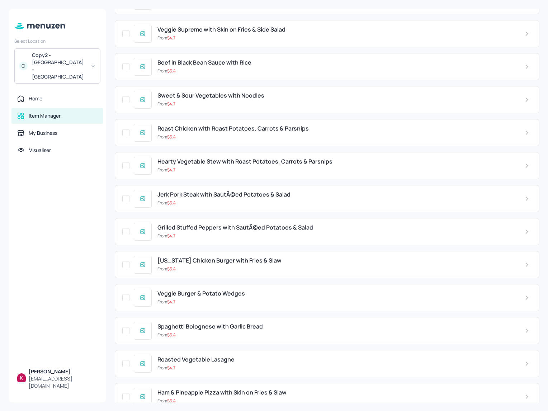
scroll to position [4290, 0]
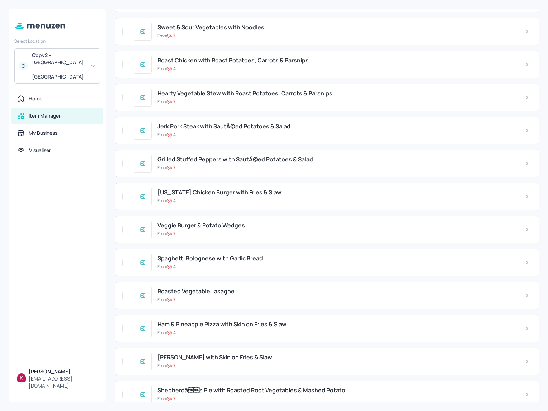
click at [224, 387] on span "Shepherdâs Pie with Roasted Root Vegetables & Mashed Potato" at bounding box center [251, 390] width 188 height 7
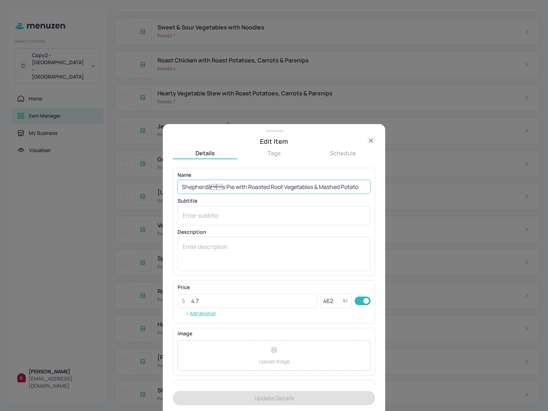
click at [254, 180] on input "Shepherdâs Pie with Roasted Root Vegetables & Mashed Potato" at bounding box center [273, 187] width 193 height 14
paste input "text"
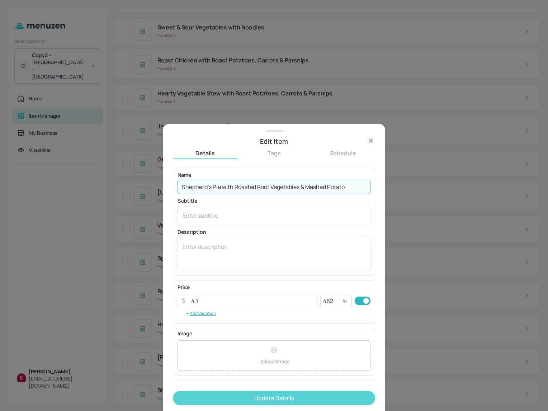
type input "Shepherd’s Pie with Roasted Root Vegetables & Mashed Potato"
click at [276, 395] on button "Update Details" at bounding box center [274, 398] width 202 height 14
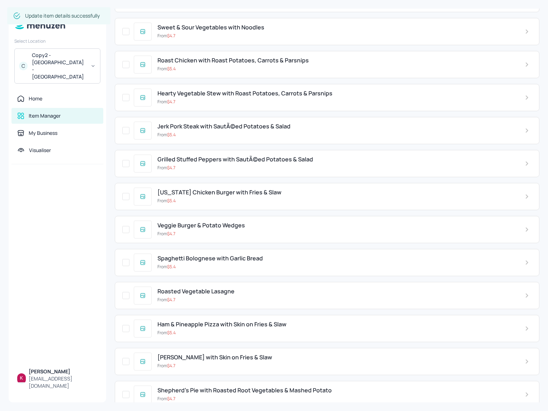
click at [258, 156] on div "Grilled Stuffed Peppers with SautÃ©ed Potatoes & Salad From $ 4.7" at bounding box center [335, 163] width 367 height 15
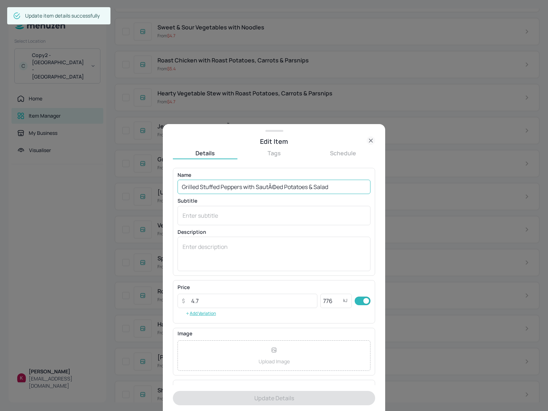
click at [283, 191] on input "Grilled Stuffed Peppers with SautÃ©ed Potatoes & Salad" at bounding box center [273, 187] width 193 height 14
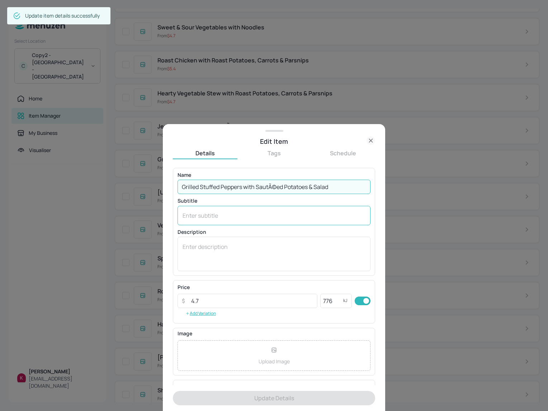
paste input "text"
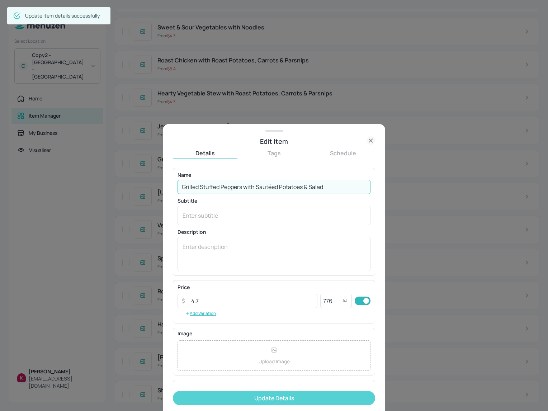
type input "Grilled Stuffed Peppers with Sautéed Potatoes & Salad"
click at [278, 393] on button "Update Details" at bounding box center [274, 398] width 202 height 14
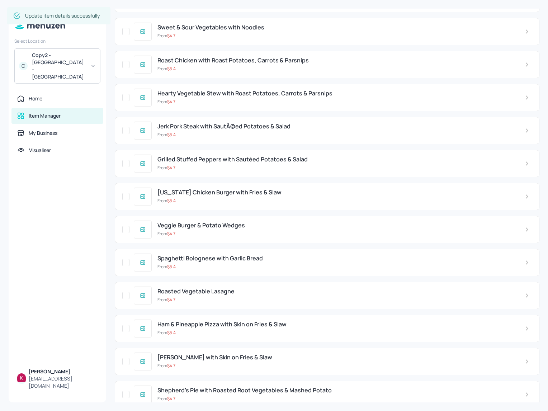
click at [246, 123] on span "Jerk Pork Steak with SautÃ©ed Potatoes & Salad" at bounding box center [223, 126] width 133 height 7
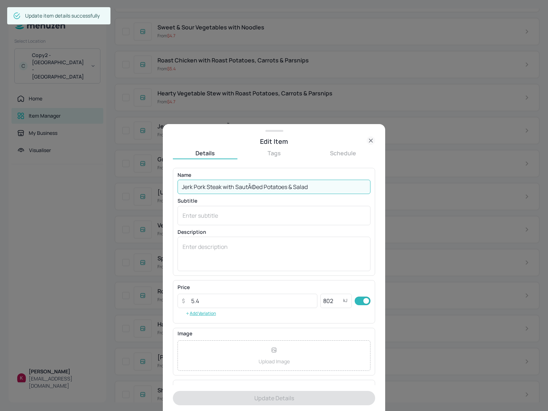
click at [275, 183] on input "Jerk Pork Steak with SautÃ©ed Potatoes & Salad" at bounding box center [273, 187] width 193 height 14
paste input "text"
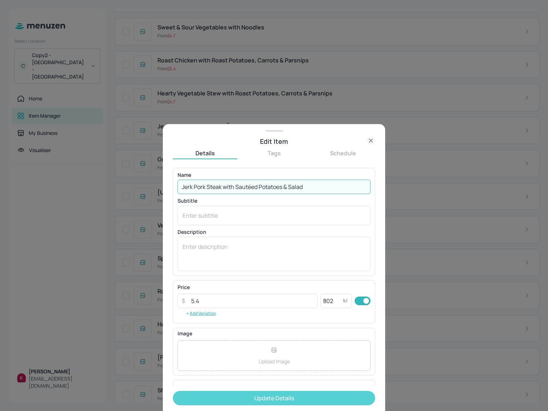
type input "Jerk Pork Steak with Sautéed Potatoes & Salad"
click at [278, 397] on button "Update Details" at bounding box center [274, 398] width 202 height 14
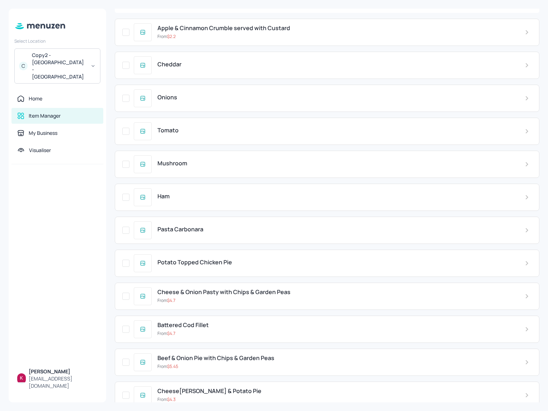
scroll to position [40, 0]
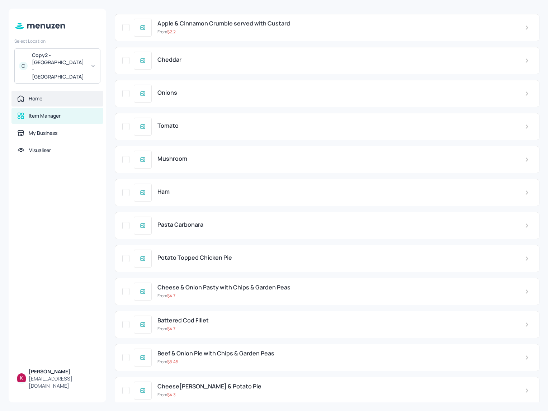
click at [61, 95] on div "Home" at bounding box center [57, 98] width 80 height 7
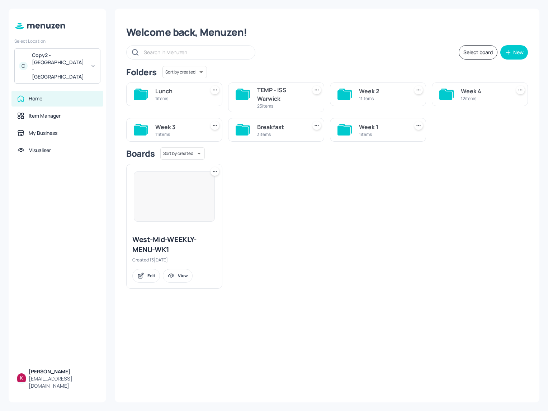
click at [171, 96] on div "1 items" at bounding box center [178, 98] width 47 height 6
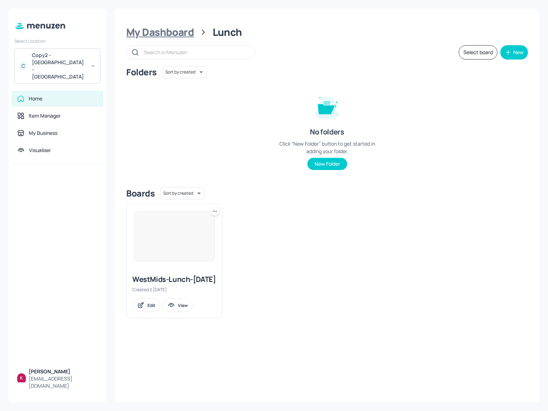
click at [184, 33] on div "My Dashboard" at bounding box center [160, 32] width 68 height 13
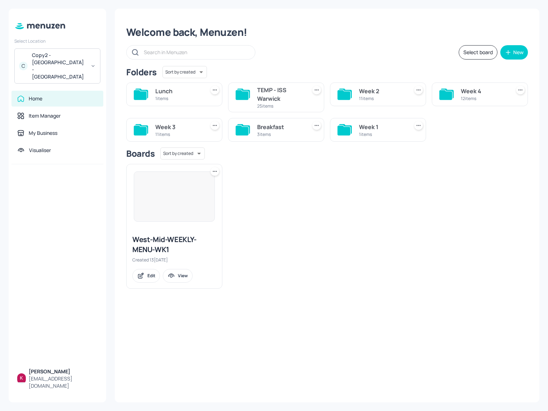
click at [162, 134] on div "11 items" at bounding box center [178, 134] width 47 height 6
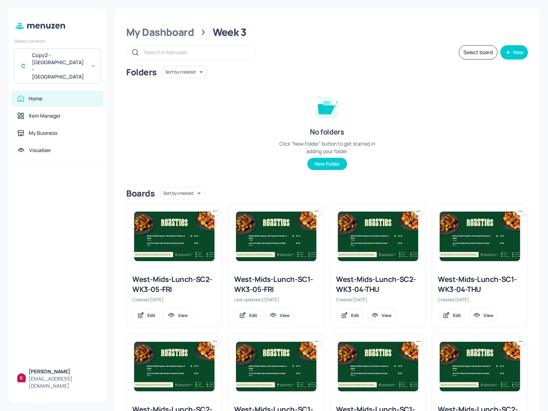
click at [182, 232] on img at bounding box center [174, 235] width 80 height 49
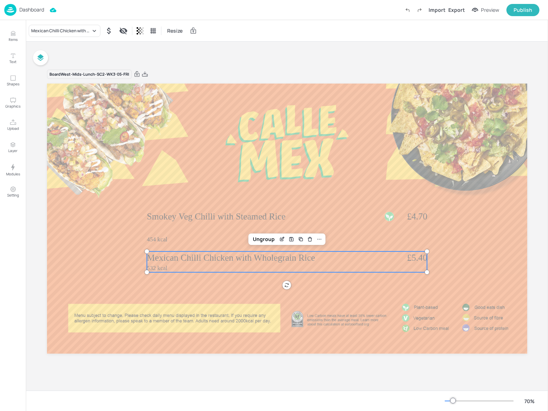
click at [190, 256] on span "Mexican Chilli Chicken with Wholegrain Rice" at bounding box center [231, 257] width 168 height 10
click at [191, 227] on div "454 kcal Smokey Veg Chilli with Steamed Rice £4.70" at bounding box center [287, 227] width 280 height 34
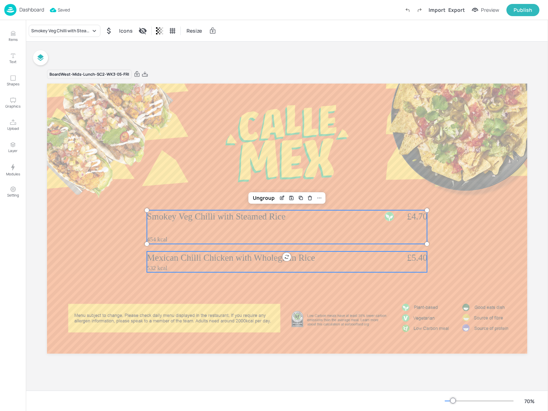
click at [190, 255] on span "Mexican Chilli Chicken with Wholegrain Rice" at bounding box center [231, 257] width 168 height 10
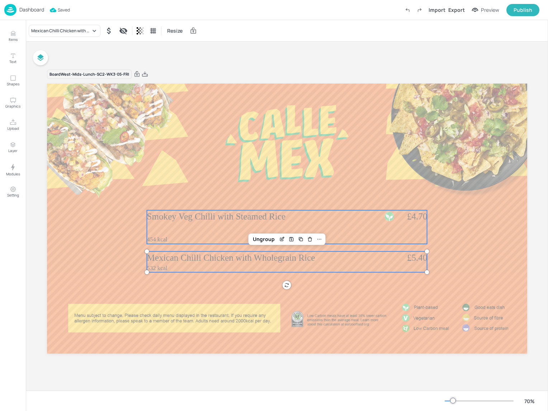
click at [183, 223] on div "454 kcal Smokey Veg Chilli with Steamed Rice £4.70" at bounding box center [287, 227] width 280 height 34
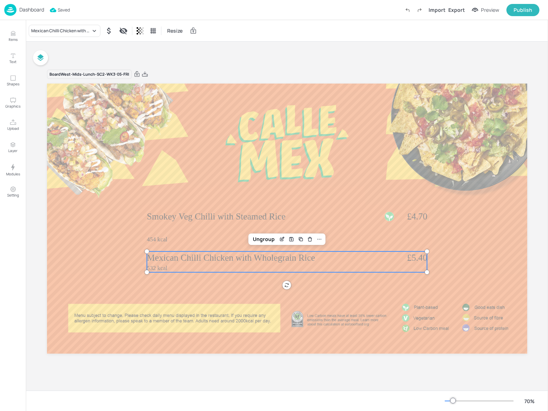
click at [192, 254] on span "Mexican Chilli Chicken with Wholegrain Rice" at bounding box center [231, 257] width 168 height 10
click at [216, 47] on div "Board West-Mids-Lunch-SC2-WK3-05-FRI 532 kcal Mexican Chilli Chicken with Whole…" at bounding box center [287, 216] width 522 height 349
click at [29, 8] on p "Dashboard" at bounding box center [31, 9] width 25 height 5
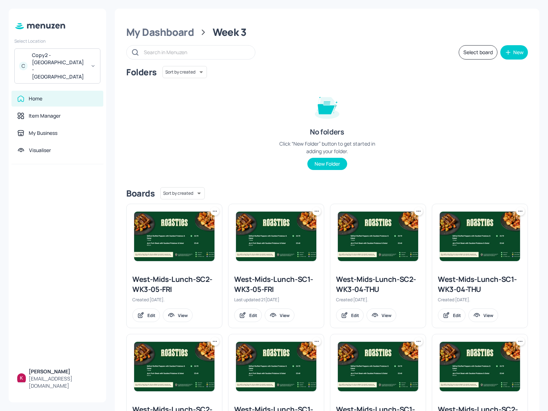
click at [265, 257] on img at bounding box center [276, 235] width 80 height 49
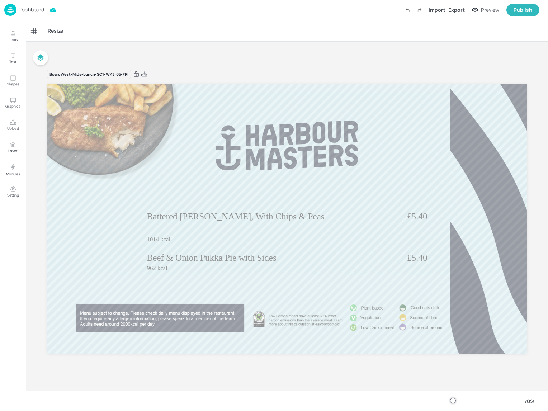
click at [25, 8] on p "Dashboard" at bounding box center [31, 9] width 25 height 5
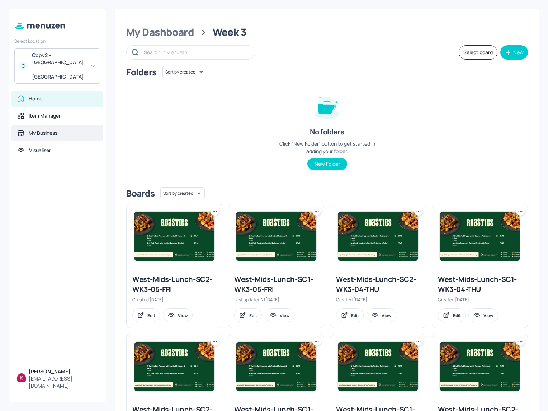
click at [66, 125] on div "My Business" at bounding box center [57, 133] width 92 height 16
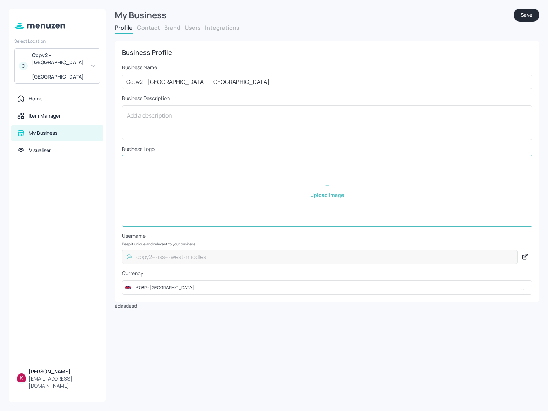
click at [178, 25] on button "Brand" at bounding box center [172, 28] width 16 height 8
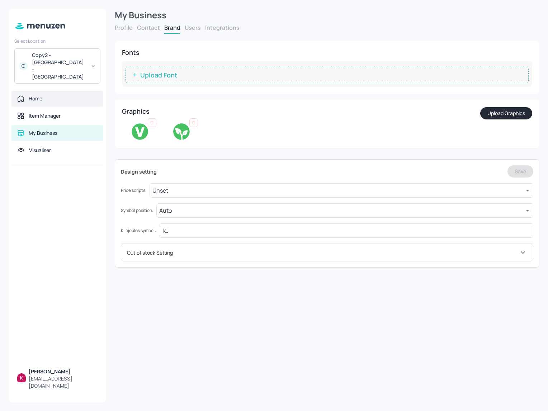
drag, startPoint x: 62, startPoint y: 87, endPoint x: 70, endPoint y: 86, distance: 7.6
click at [62, 95] on div "Home" at bounding box center [57, 98] width 80 height 7
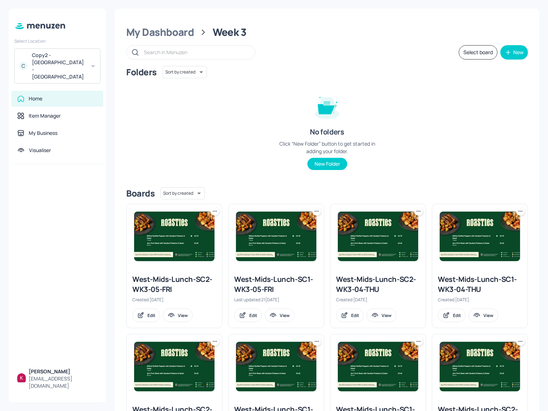
click at [160, 236] on img at bounding box center [174, 235] width 80 height 49
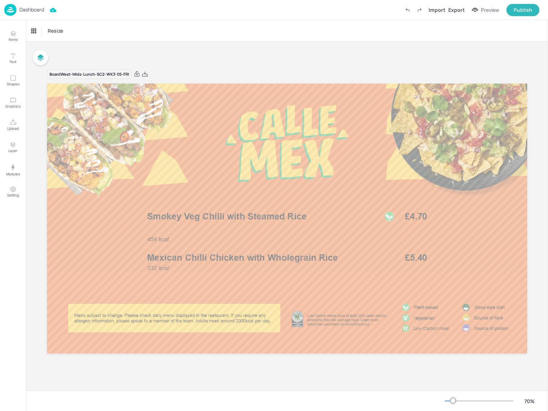
click at [37, 10] on p "Dashboard" at bounding box center [31, 9] width 25 height 5
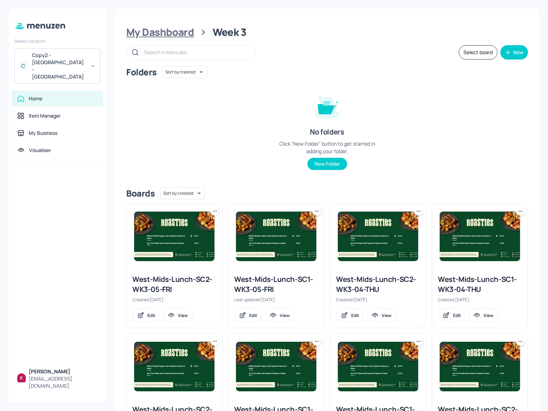
click at [139, 31] on div "My Dashboard" at bounding box center [160, 32] width 68 height 13
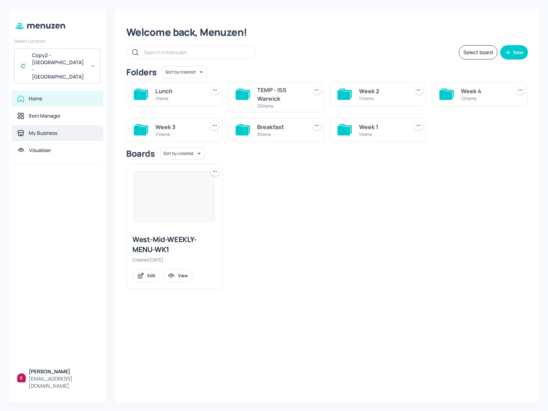
click at [59, 129] on div "My Business" at bounding box center [57, 132] width 80 height 7
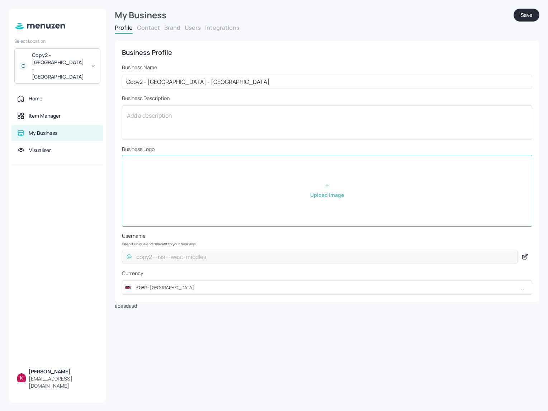
click at [166, 25] on button "Brand" at bounding box center [172, 28] width 16 height 8
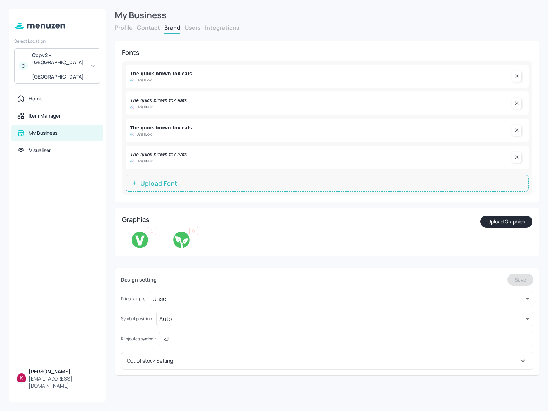
click at [185, 33] on div "Profile Contact Brand Users Integrations" at bounding box center [327, 29] width 424 height 10
click at [195, 28] on button "Users" at bounding box center [193, 28] width 16 height 8
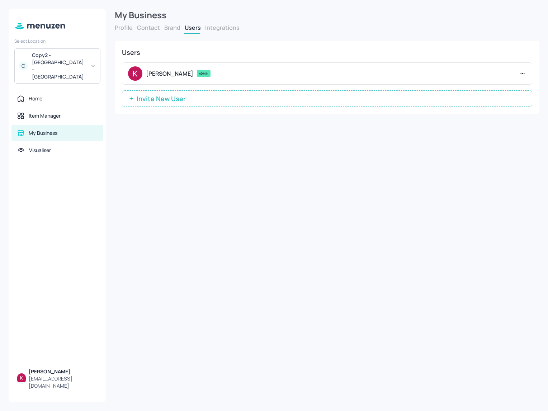
click at [220, 28] on button "Integrations" at bounding box center [222, 28] width 34 height 8
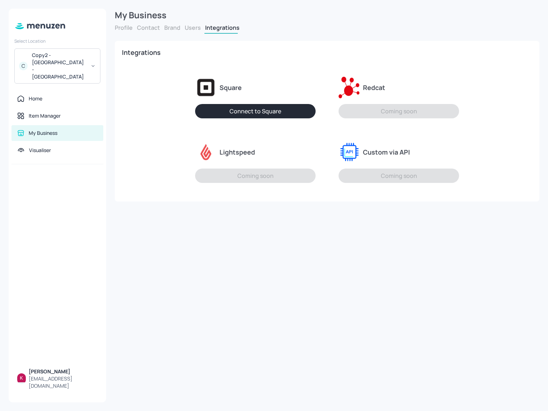
click at [187, 28] on button "Users" at bounding box center [193, 28] width 16 height 8
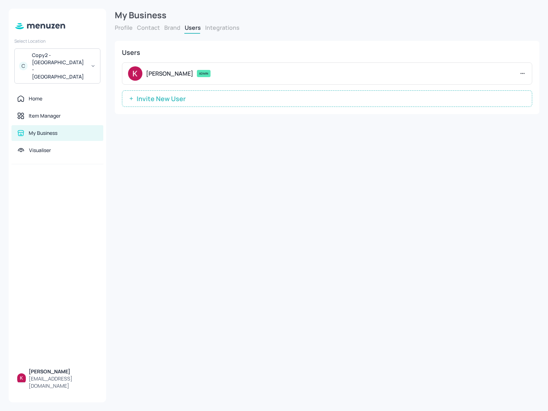
click at [524, 72] on icon at bounding box center [522, 73] width 7 height 7
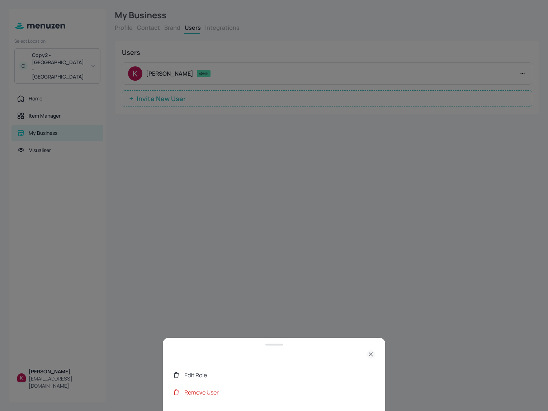
click at [232, 386] on div "Remove User" at bounding box center [274, 392] width 202 height 17
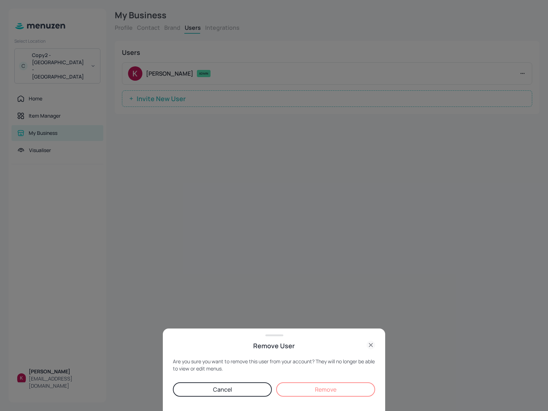
click at [310, 385] on button "Remove" at bounding box center [325, 389] width 99 height 14
click at [278, 126] on div at bounding box center [274, 205] width 548 height 411
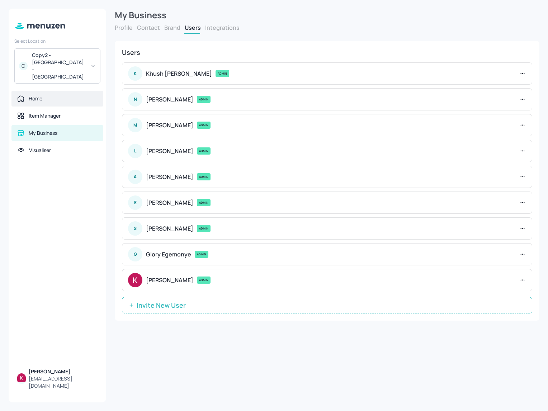
click at [42, 95] on div "Home" at bounding box center [36, 98] width 14 height 7
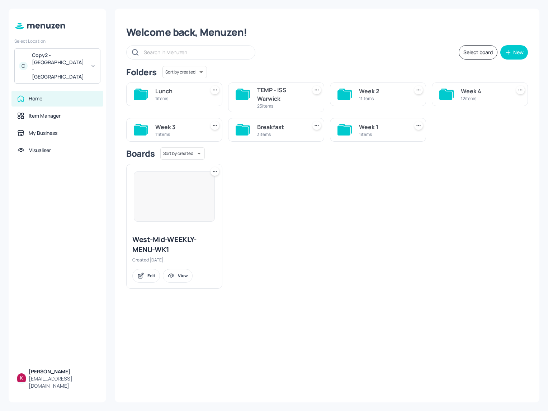
click at [307, 223] on div "West-Mid-WEEKLY-MENU-WK1 Created [DATE]. Edit View" at bounding box center [323, 223] width 407 height 130
click at [314, 257] on div "West-Mid-WEEKLY-MENU-WK1 Created [DATE]. Edit View" at bounding box center [323, 223] width 407 height 130
click at [55, 112] on div "Item Manager" at bounding box center [45, 115] width 32 height 7
click at [62, 125] on div "My Business" at bounding box center [57, 133] width 92 height 16
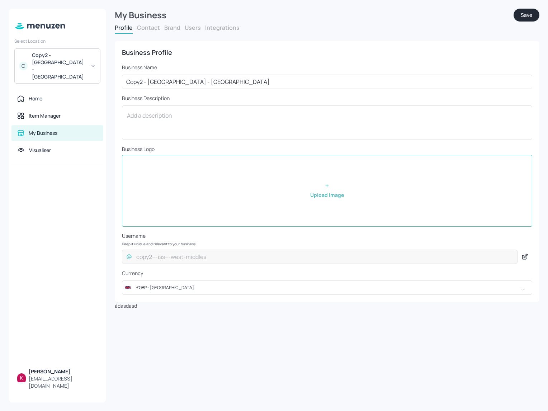
click at [178, 31] on button "Brand" at bounding box center [172, 28] width 16 height 8
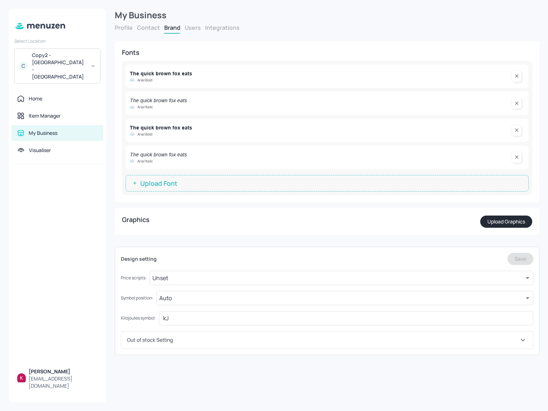
click at [192, 29] on button "Users" at bounding box center [193, 28] width 16 height 8
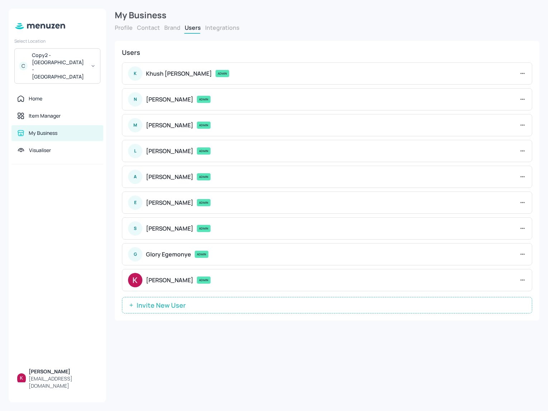
click at [220, 31] on button "Integrations" at bounding box center [222, 28] width 34 height 8
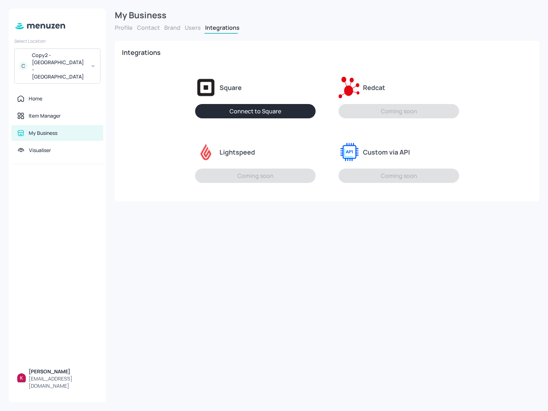
click at [177, 283] on div "My Business Profile Contact Brand Users Integrations Business Profile Business …" at bounding box center [327, 205] width 442 height 411
click at [55, 95] on div "Home" at bounding box center [57, 98] width 80 height 7
